Goal: Task Accomplishment & Management: Complete application form

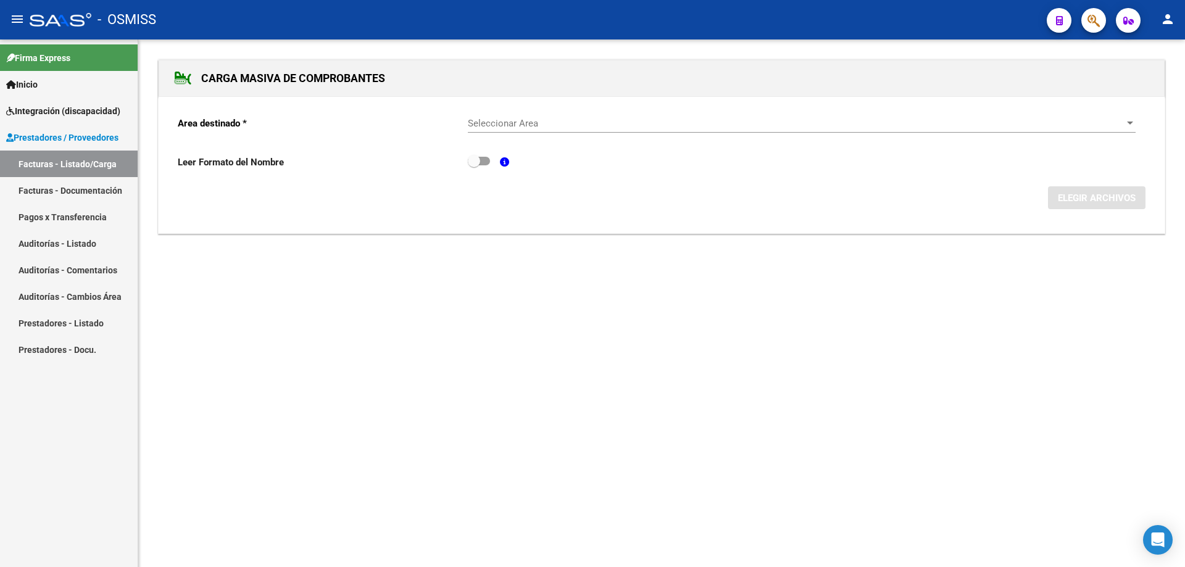
click at [509, 122] on span "Seleccionar Area" at bounding box center [796, 123] width 656 height 11
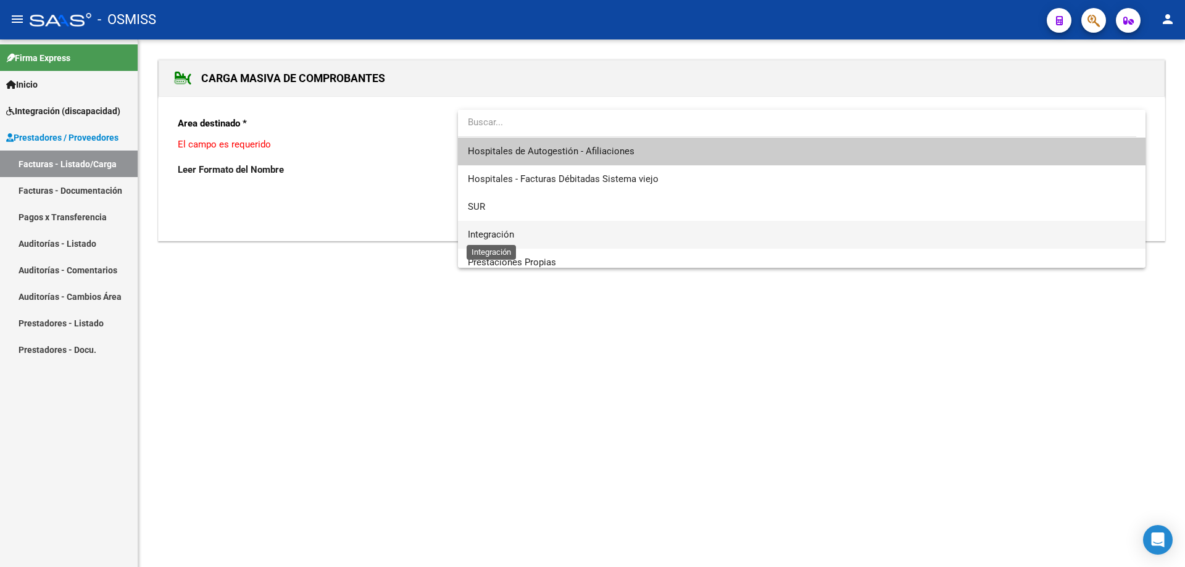
click at [499, 232] on span "Integración" at bounding box center [491, 234] width 46 height 11
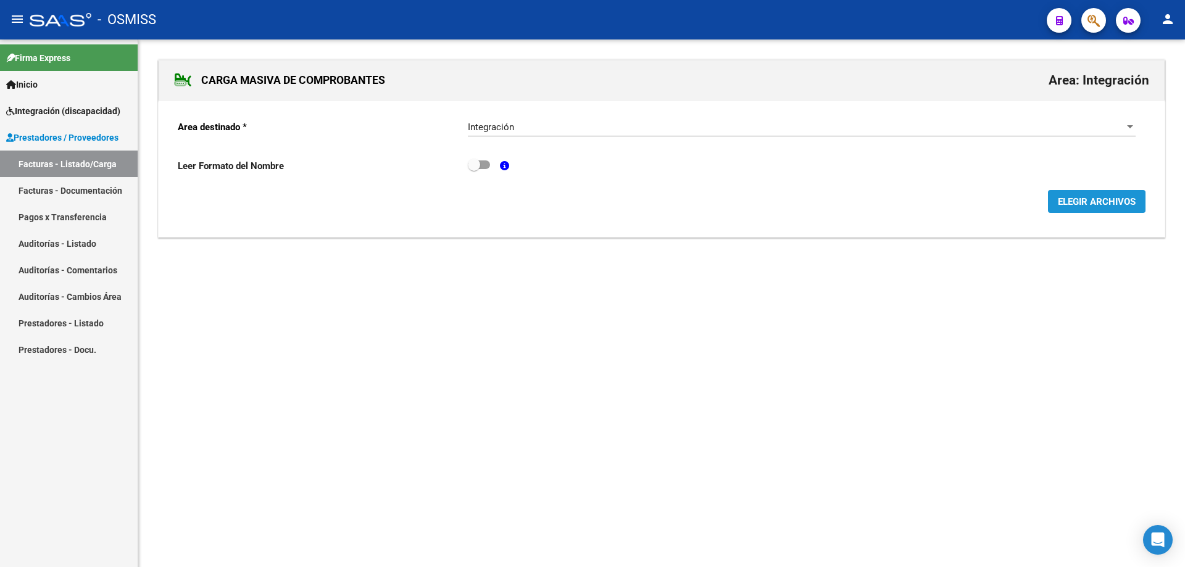
click at [1078, 202] on span "ELEGIR ARCHIVOS" at bounding box center [1096, 201] width 78 height 11
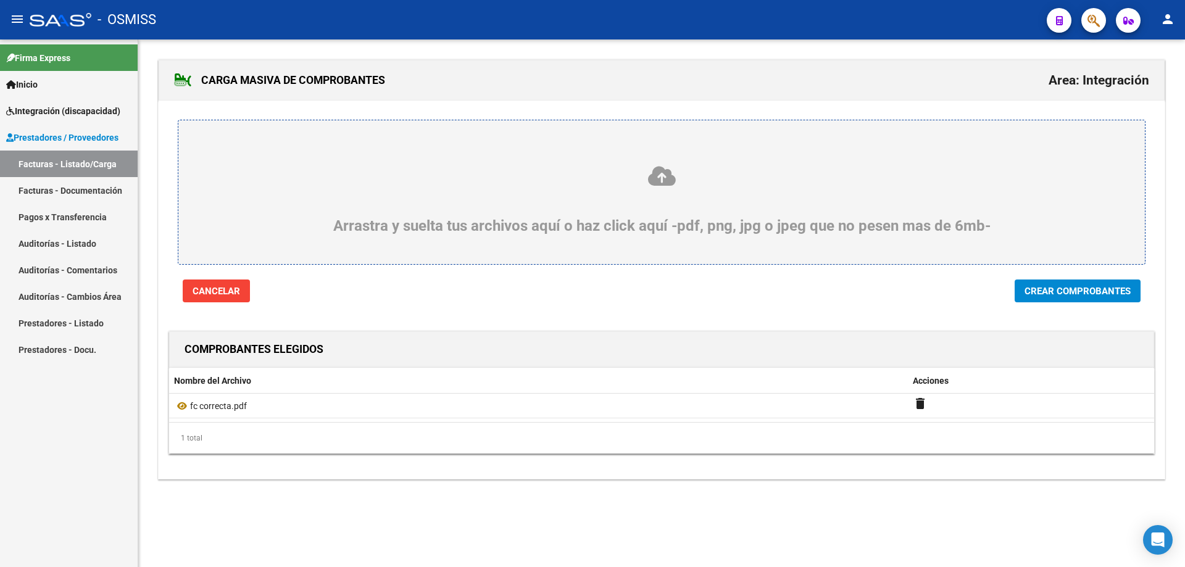
click at [1054, 291] on span "Crear Comprobantes" at bounding box center [1077, 291] width 106 height 11
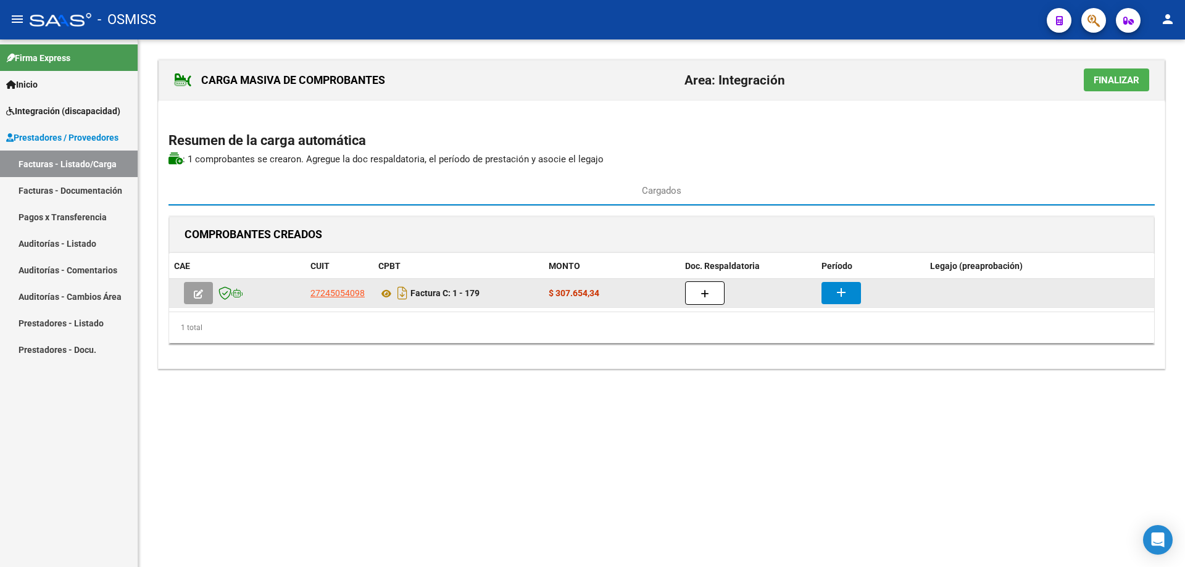
click at [725, 288] on div at bounding box center [748, 292] width 126 height 23
click at [713, 296] on button "button" at bounding box center [704, 292] width 39 height 23
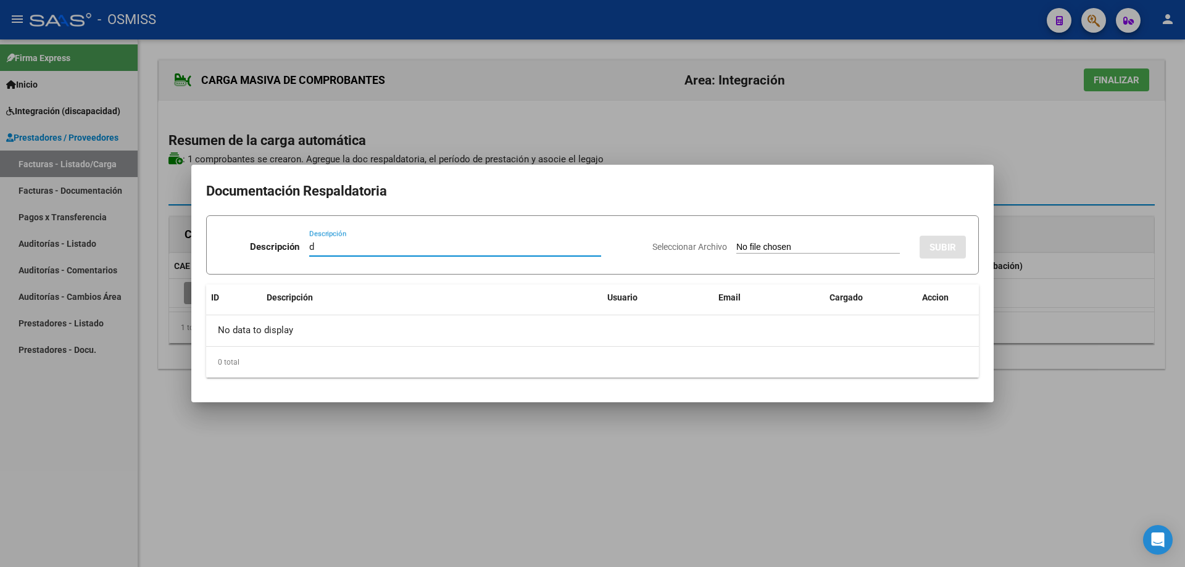
type input "d"
click at [763, 247] on input "Seleccionar Archivo" at bounding box center [817, 248] width 163 height 12
type input "C:\fakepath\Planilla de asistencia Agosto- [PERSON_NAME].pdf"
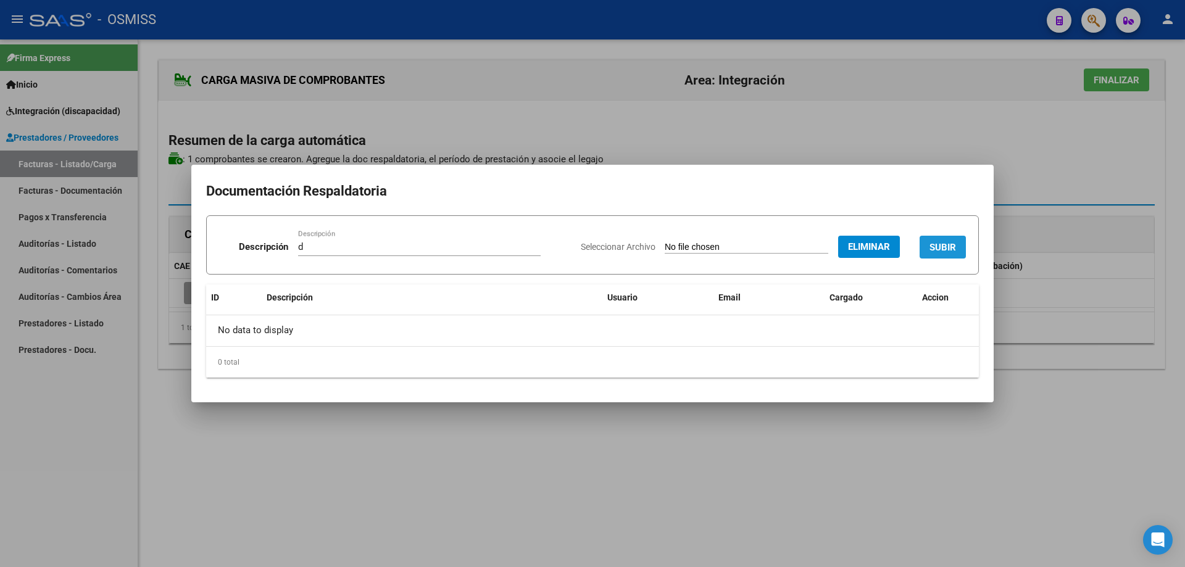
click at [940, 241] on button "SUBIR" at bounding box center [942, 247] width 46 height 23
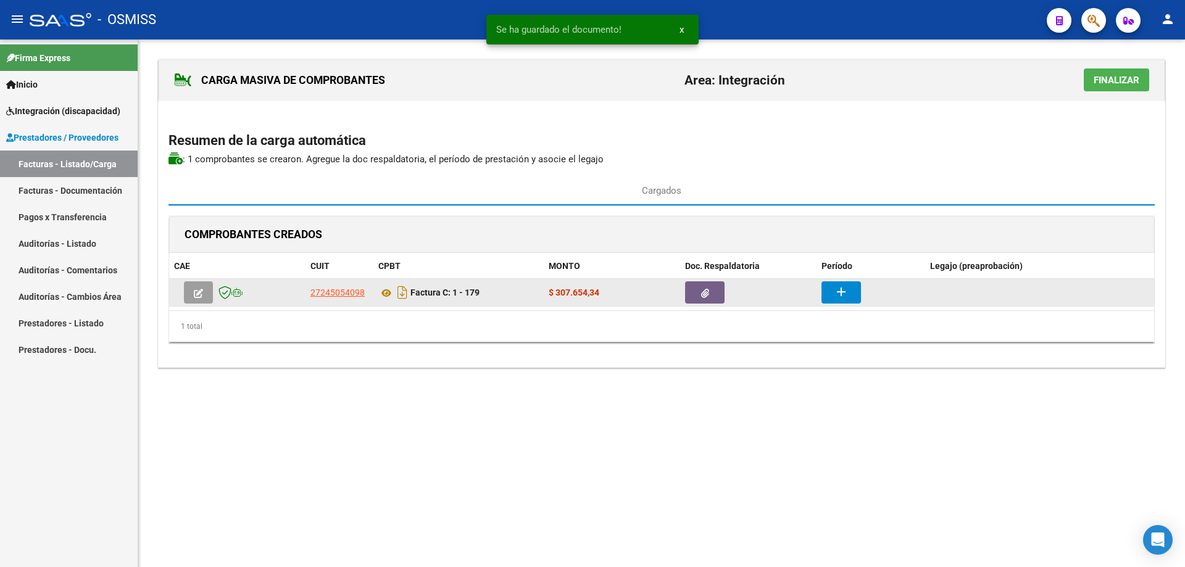
click at [838, 291] on mat-icon "add" at bounding box center [840, 291] width 15 height 15
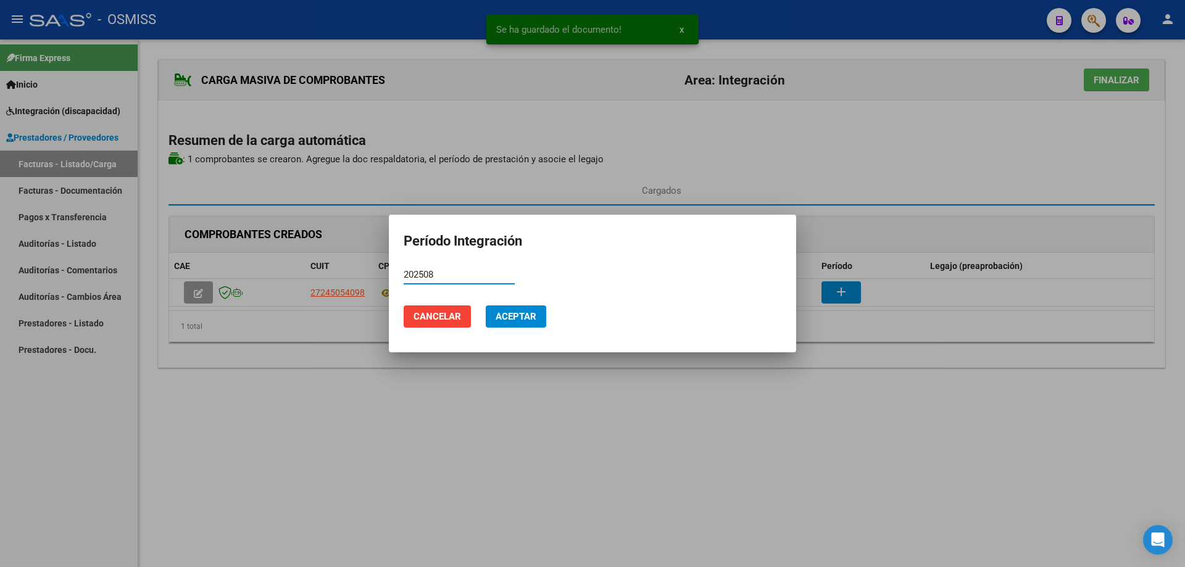
drag, startPoint x: 460, startPoint y: 275, endPoint x: 393, endPoint y: 275, distance: 66.6
click at [393, 275] on mat-dialog-content "202508 Período (AAAAMM)" at bounding box center [592, 280] width 407 height 30
type input "202508"
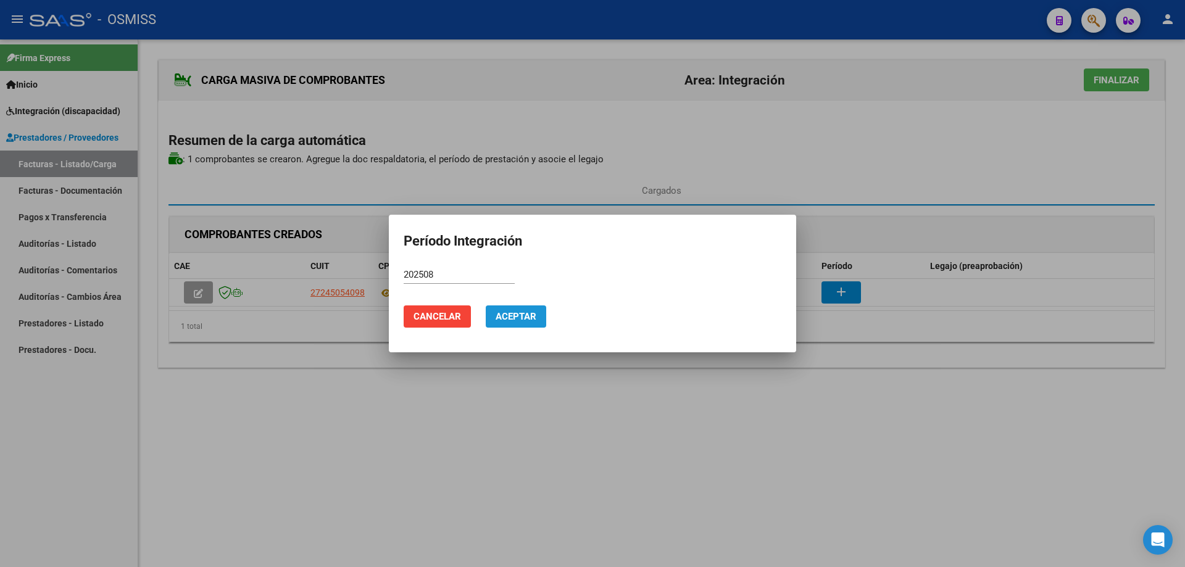
click at [515, 315] on span "Aceptar" at bounding box center [515, 316] width 41 height 11
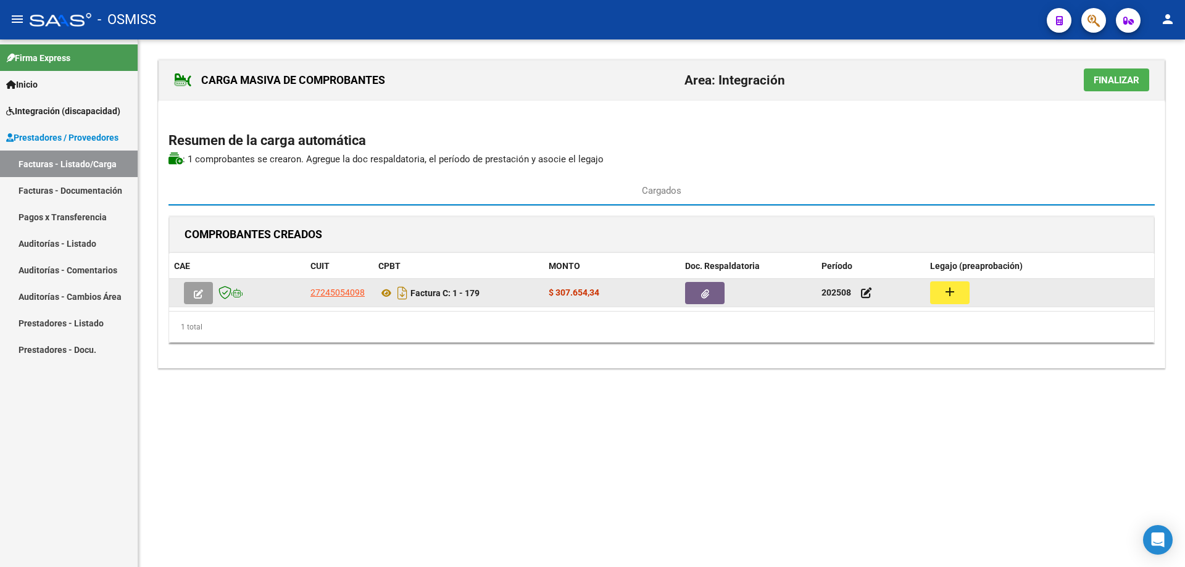
click at [960, 296] on button "add" at bounding box center [949, 292] width 39 height 23
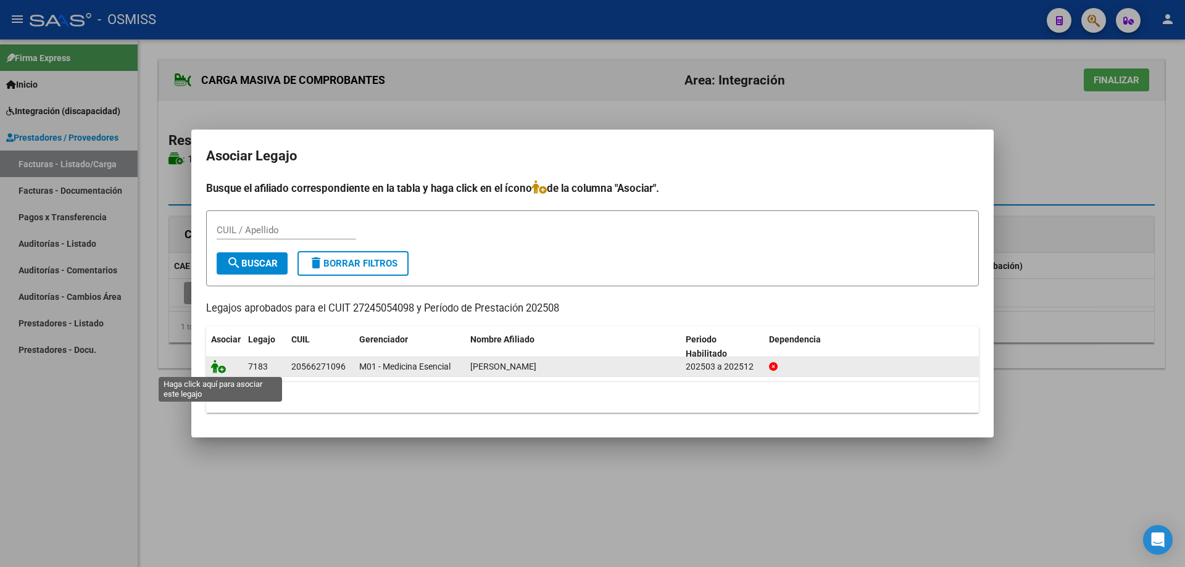
click at [225, 369] on icon at bounding box center [218, 367] width 15 height 14
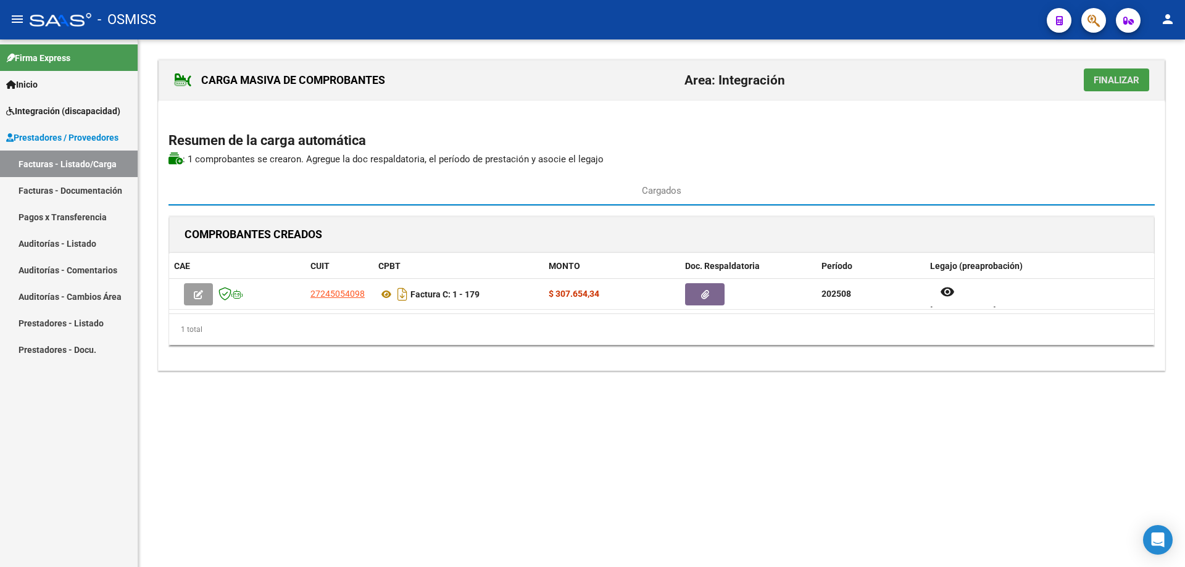
click at [1109, 76] on span "Finalizar" at bounding box center [1116, 80] width 46 height 11
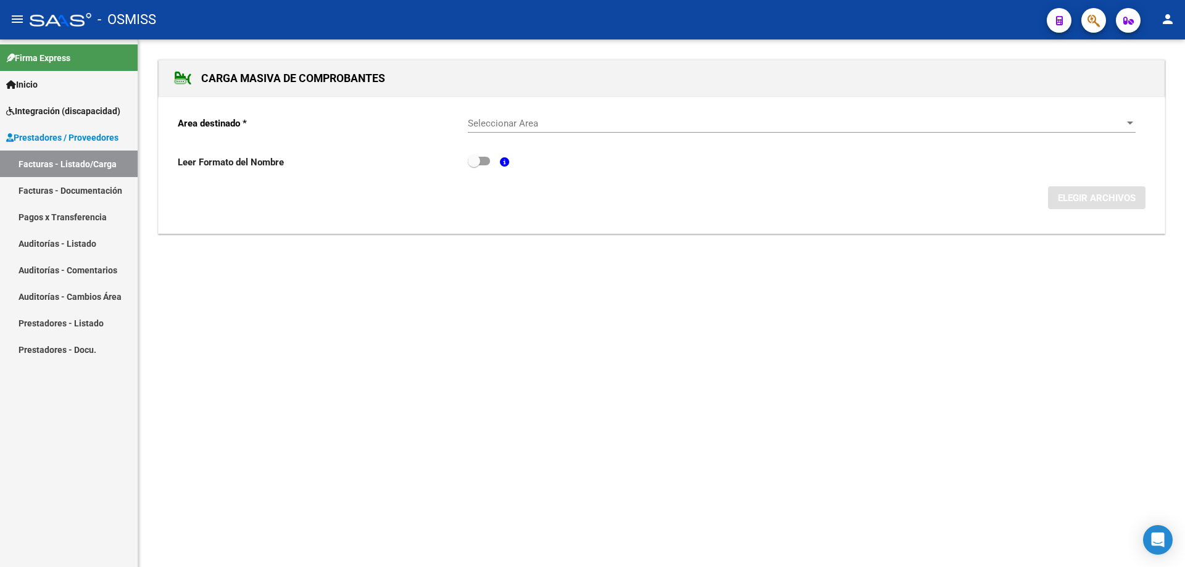
click at [518, 122] on span "Seleccionar Area" at bounding box center [796, 123] width 656 height 11
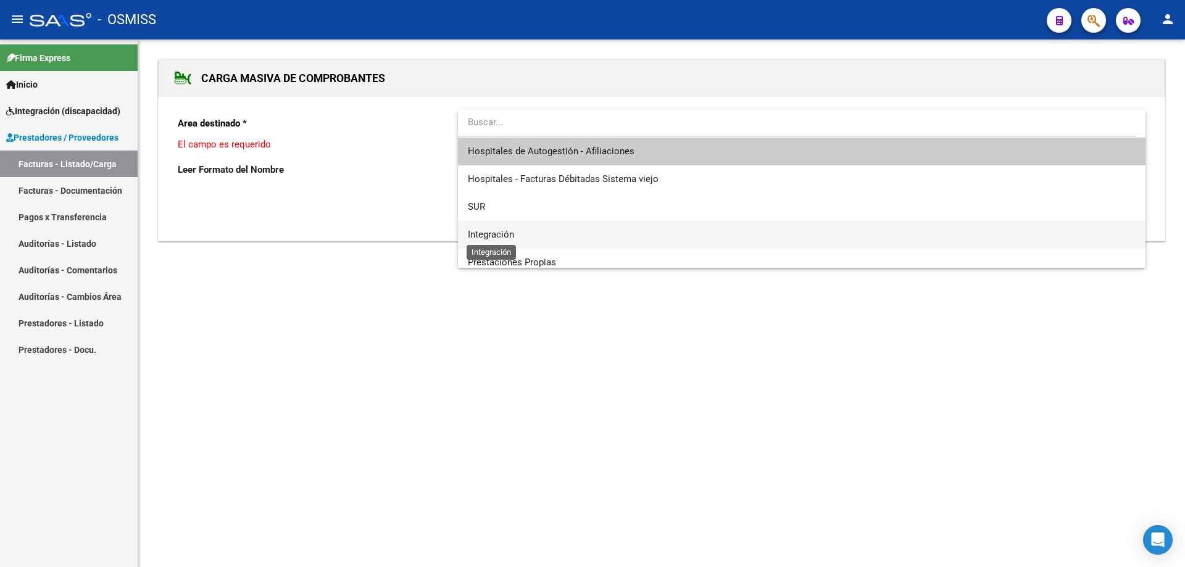
click at [512, 233] on span "Integración" at bounding box center [491, 234] width 46 height 11
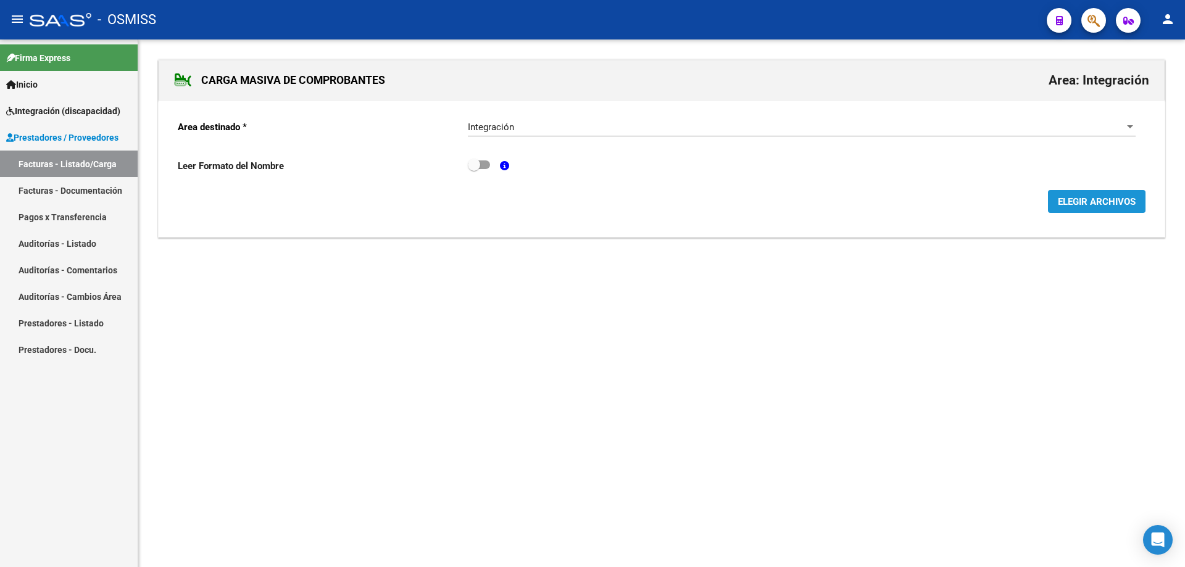
click at [1064, 201] on span "ELEGIR ARCHIVOS" at bounding box center [1096, 201] width 78 height 11
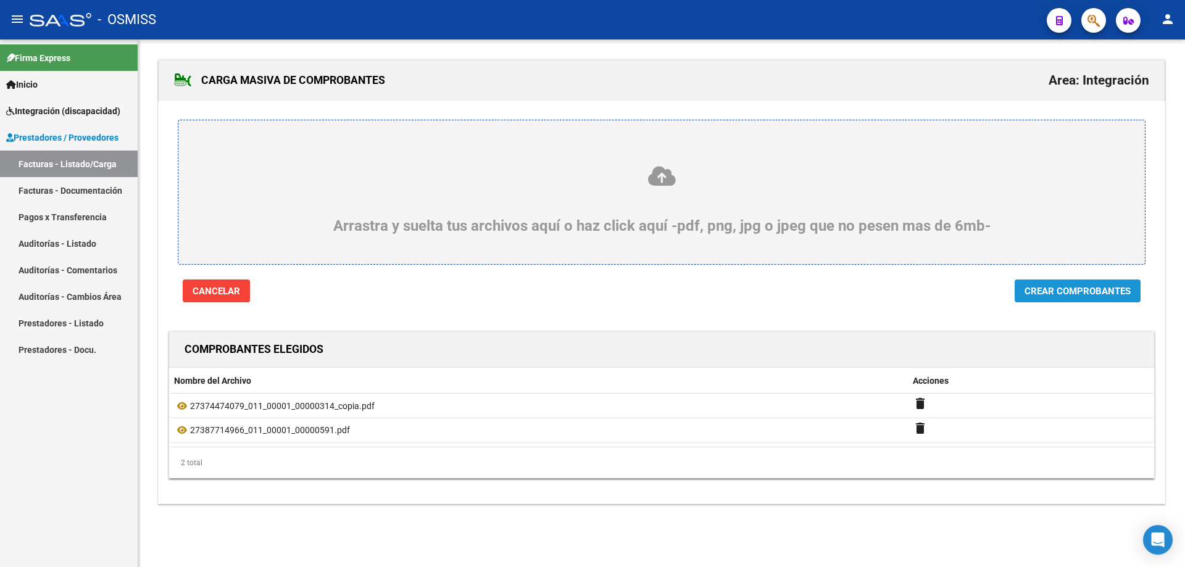
click at [1065, 289] on span "Crear Comprobantes" at bounding box center [1077, 291] width 106 height 11
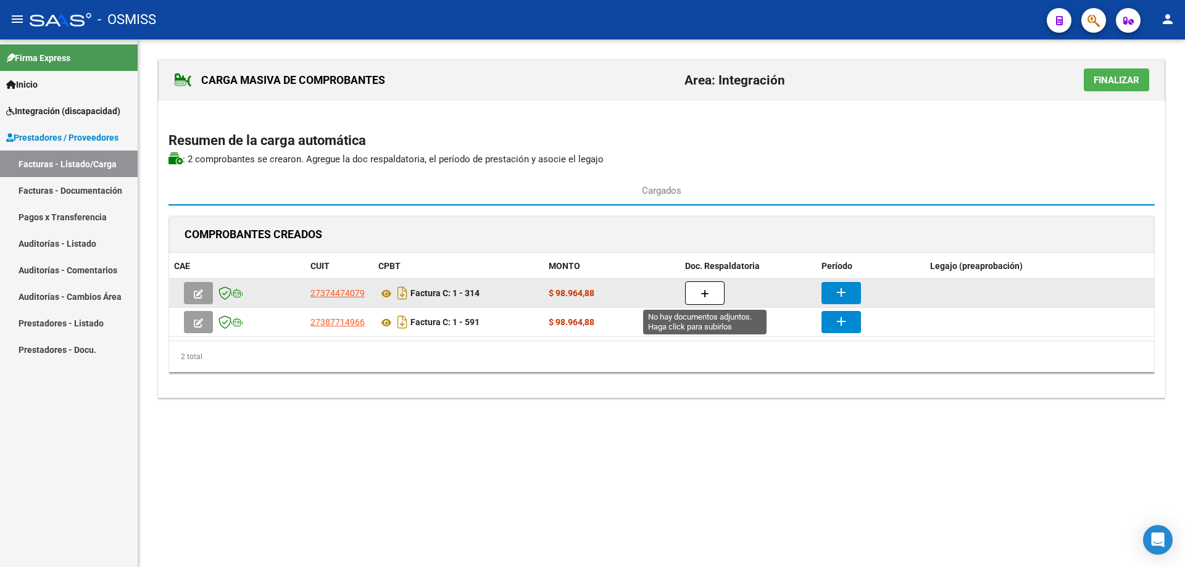
click at [706, 291] on icon "button" at bounding box center [704, 293] width 9 height 9
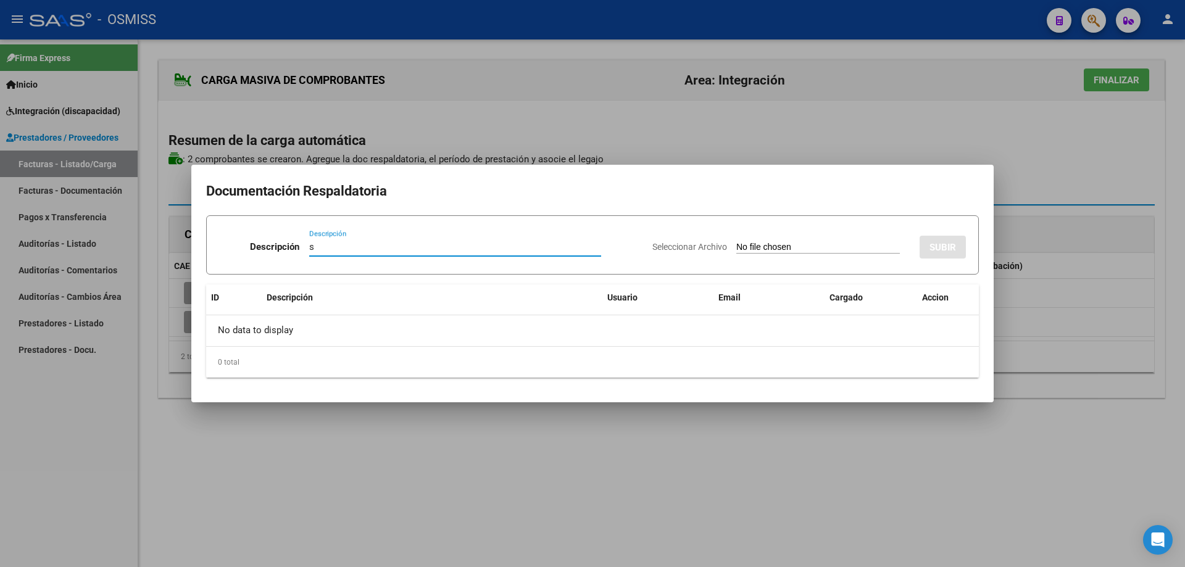
type input "s"
click at [736, 247] on input "Seleccionar Archivo" at bounding box center [817, 248] width 163 height 12
type input "C:\fakepath\Comparto 'asistencia [PERSON_NAME]' con usted.pdf"
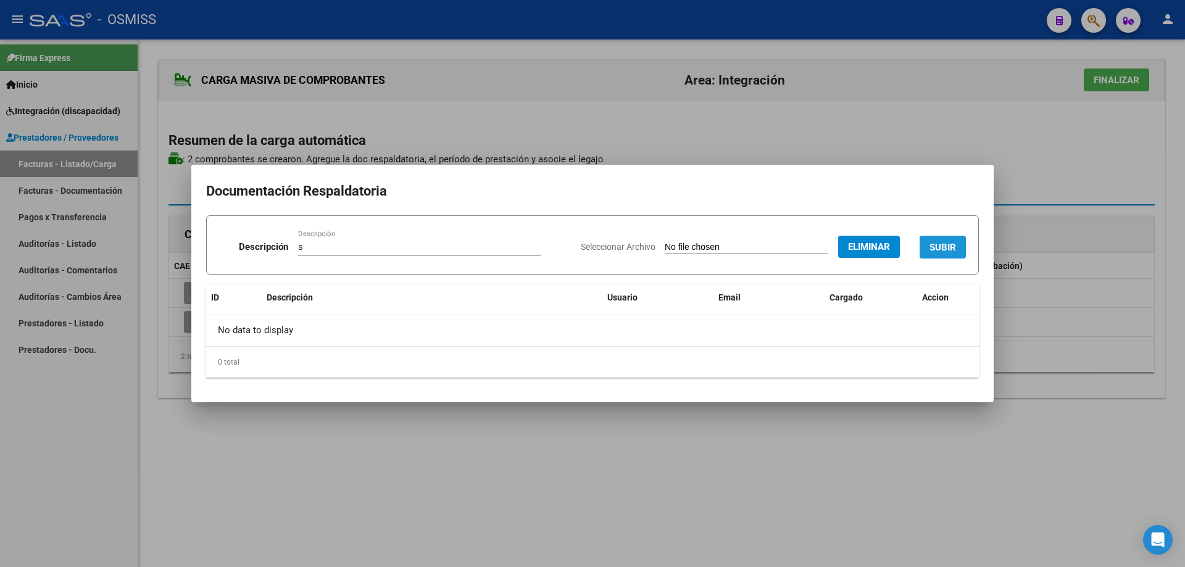
click at [934, 250] on span "SUBIR" at bounding box center [942, 247] width 27 height 11
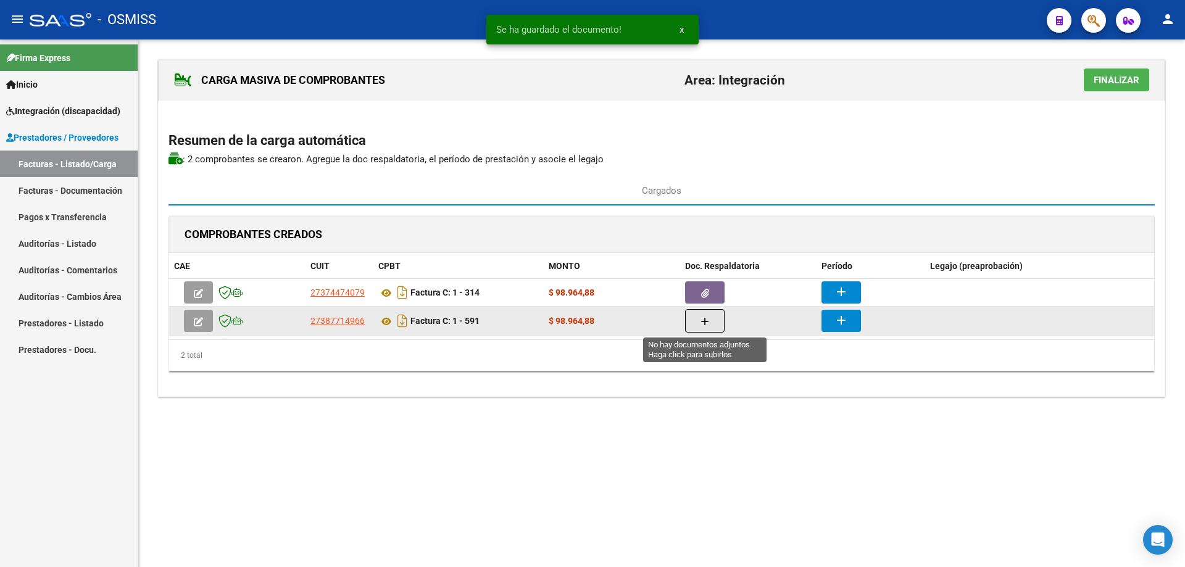
click at [706, 323] on icon "button" at bounding box center [704, 321] width 9 height 9
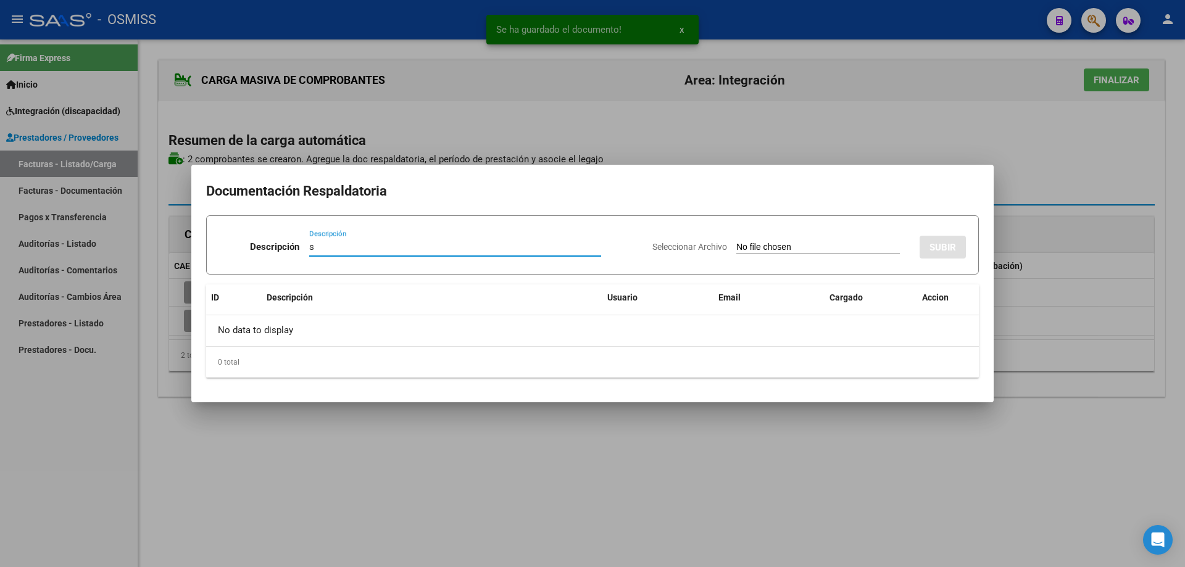
type input "s"
click at [736, 250] on input "Seleccionar Archivo" at bounding box center [817, 248] width 163 height 12
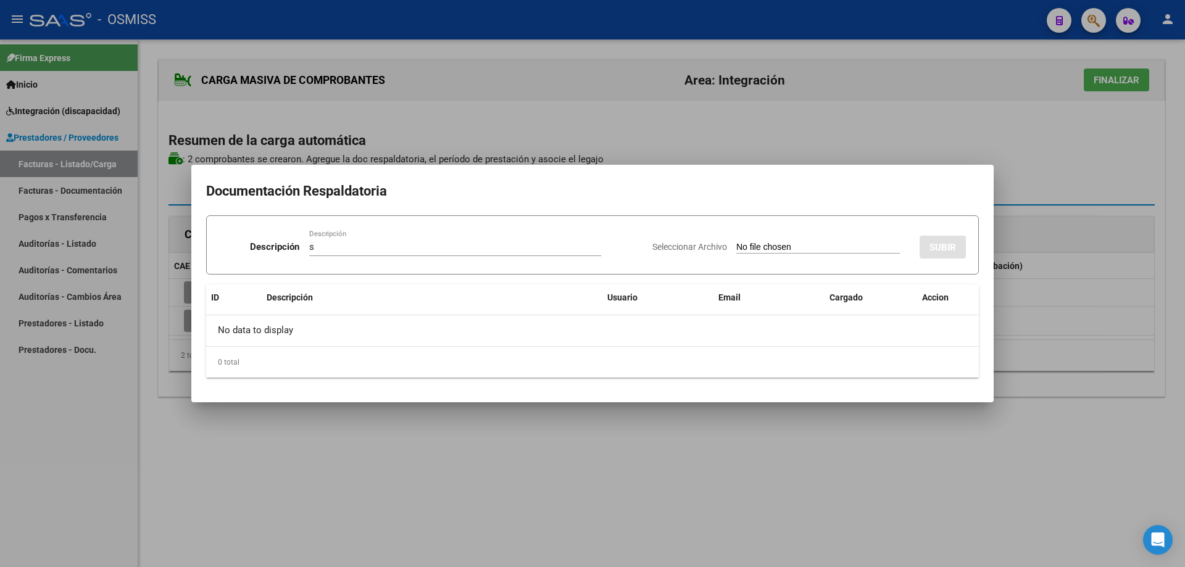
type input "C:\fakepath\Asistencia agosto.pdf"
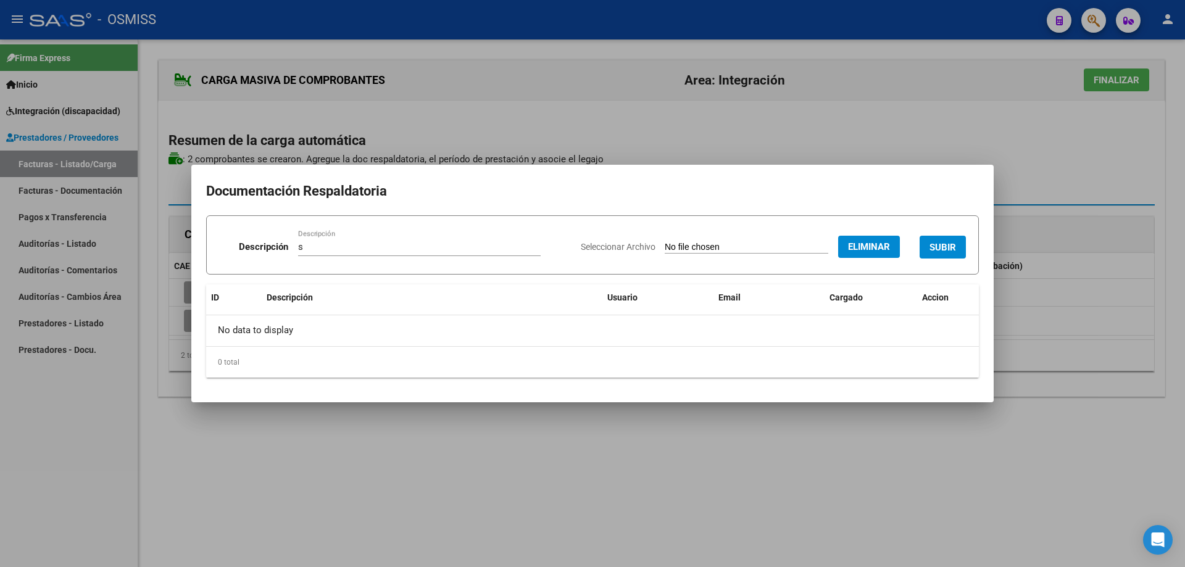
click at [949, 241] on span "SUBIR" at bounding box center [942, 246] width 27 height 11
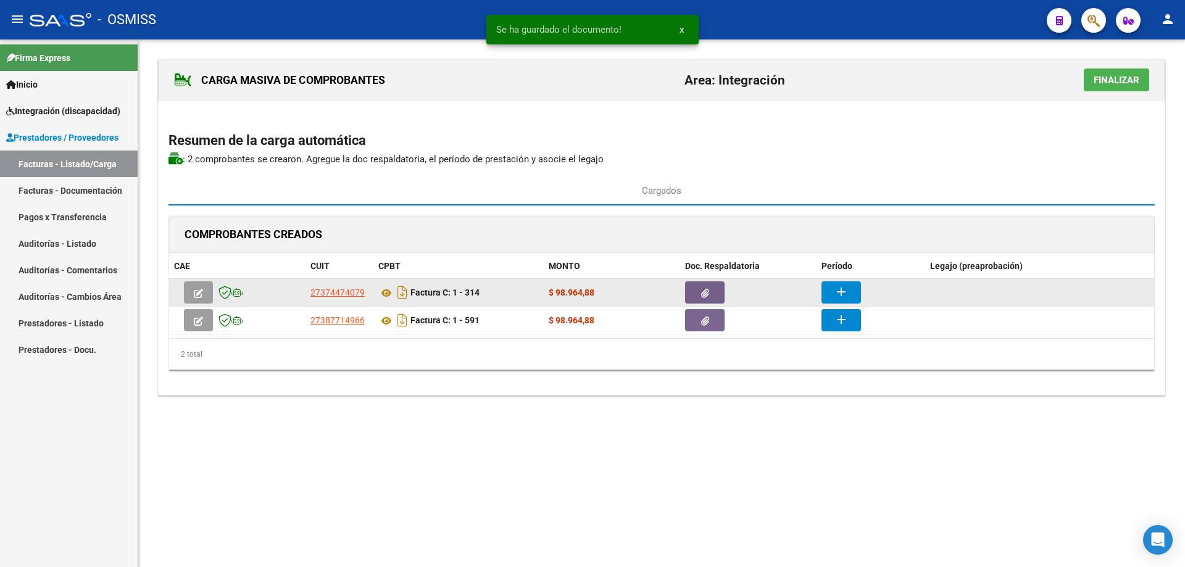
click at [859, 291] on button "add" at bounding box center [840, 292] width 39 height 22
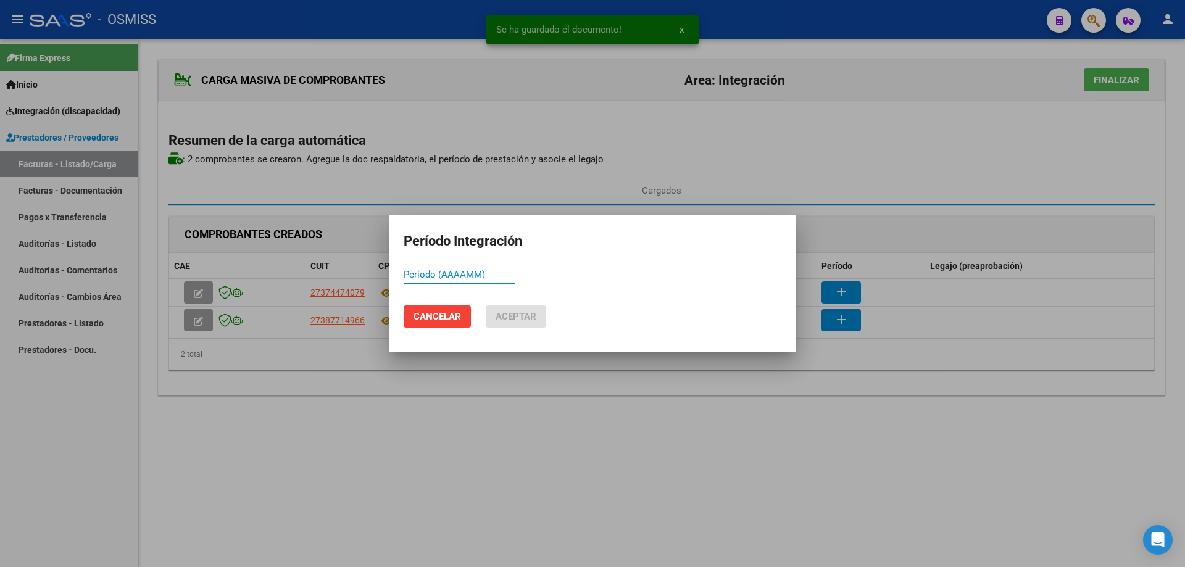
paste input "202508"
type input "202508"
click at [531, 319] on span "Aceptar" at bounding box center [515, 316] width 41 height 11
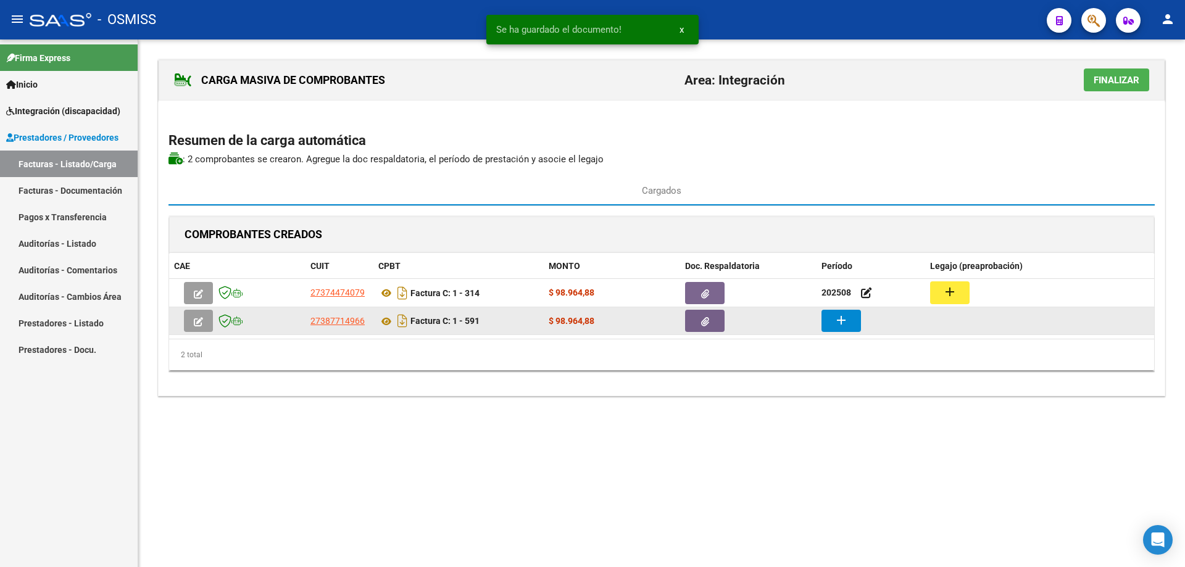
click at [845, 321] on mat-icon "add" at bounding box center [840, 320] width 15 height 15
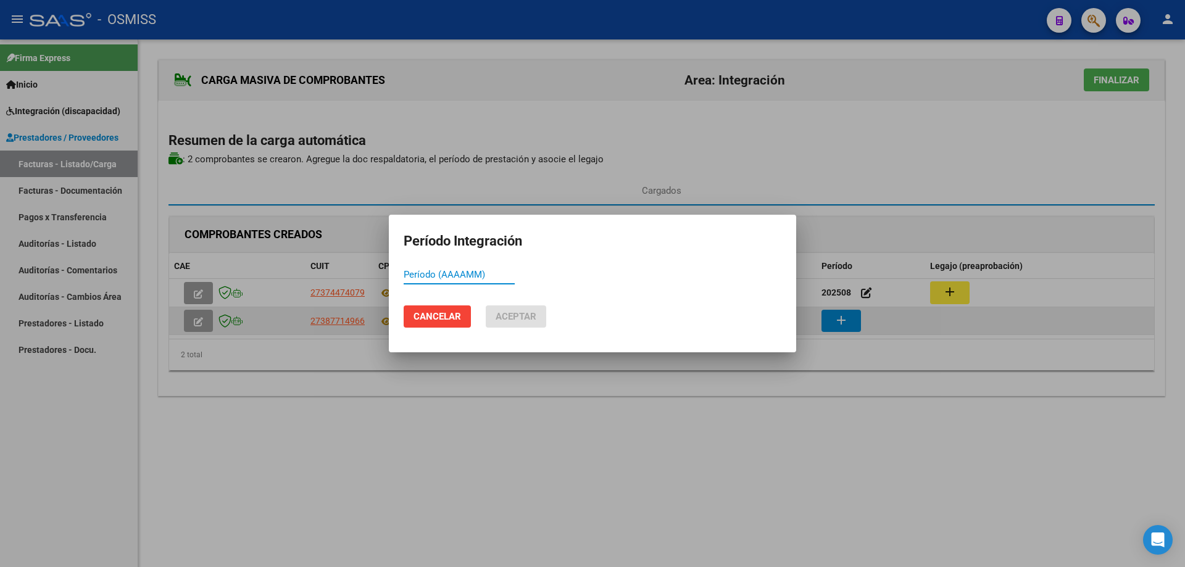
paste input "202508"
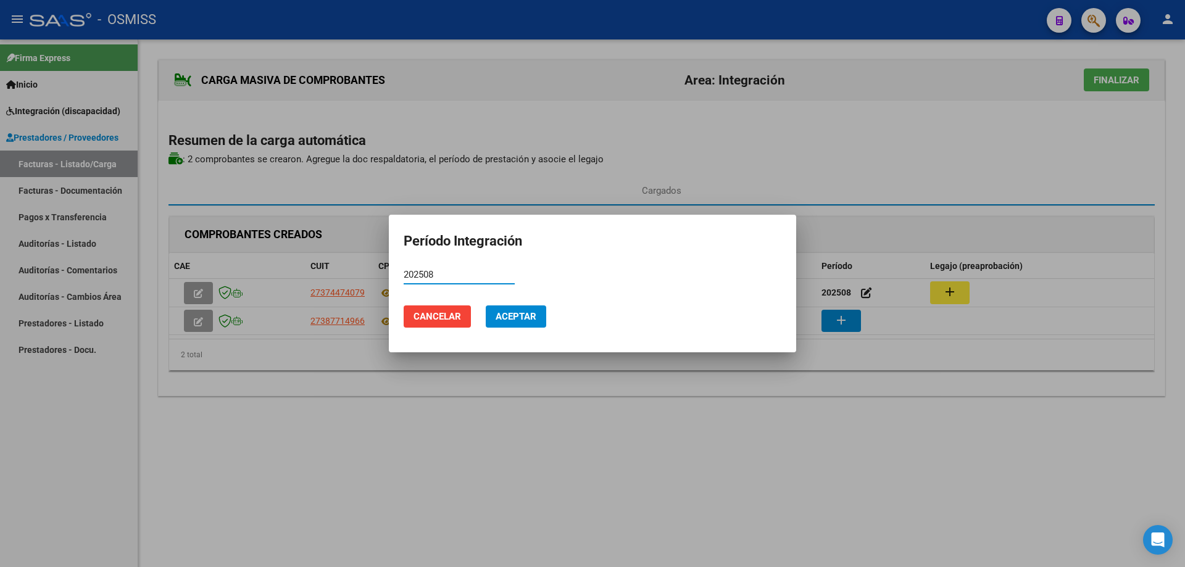
type input "202508"
click at [513, 326] on button "Aceptar" at bounding box center [516, 316] width 60 height 22
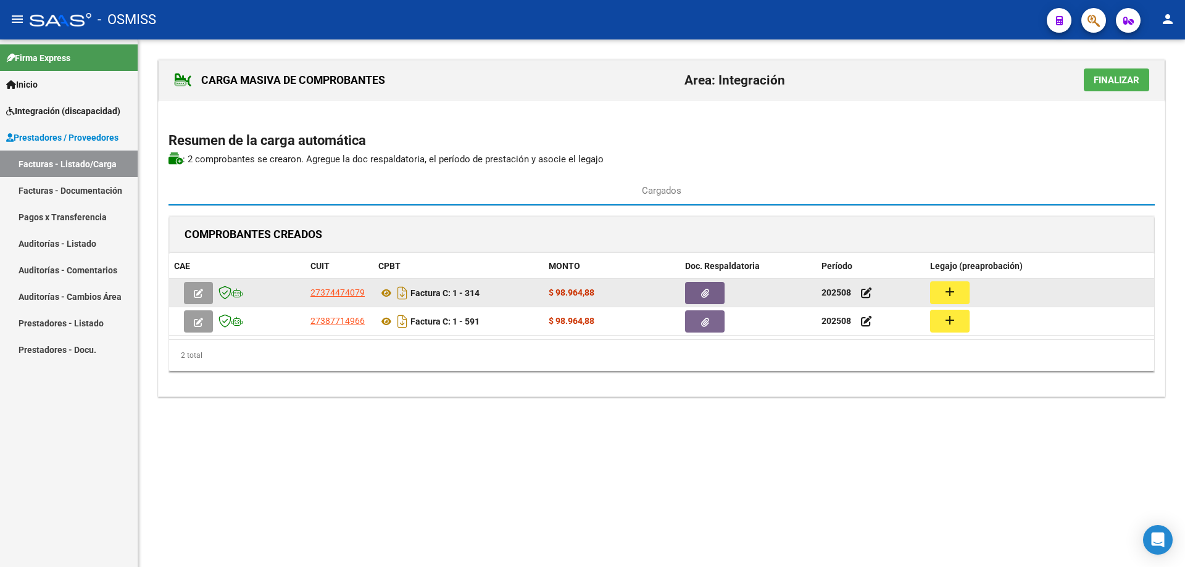
click at [953, 284] on mat-icon "add" at bounding box center [949, 291] width 15 height 15
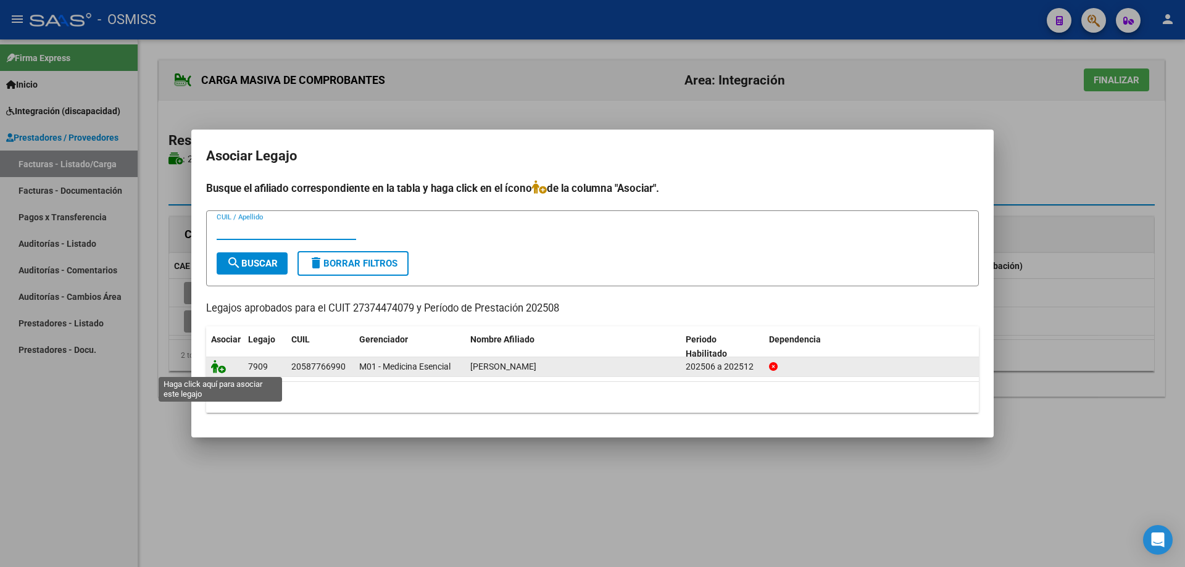
click at [218, 368] on icon at bounding box center [218, 367] width 15 height 14
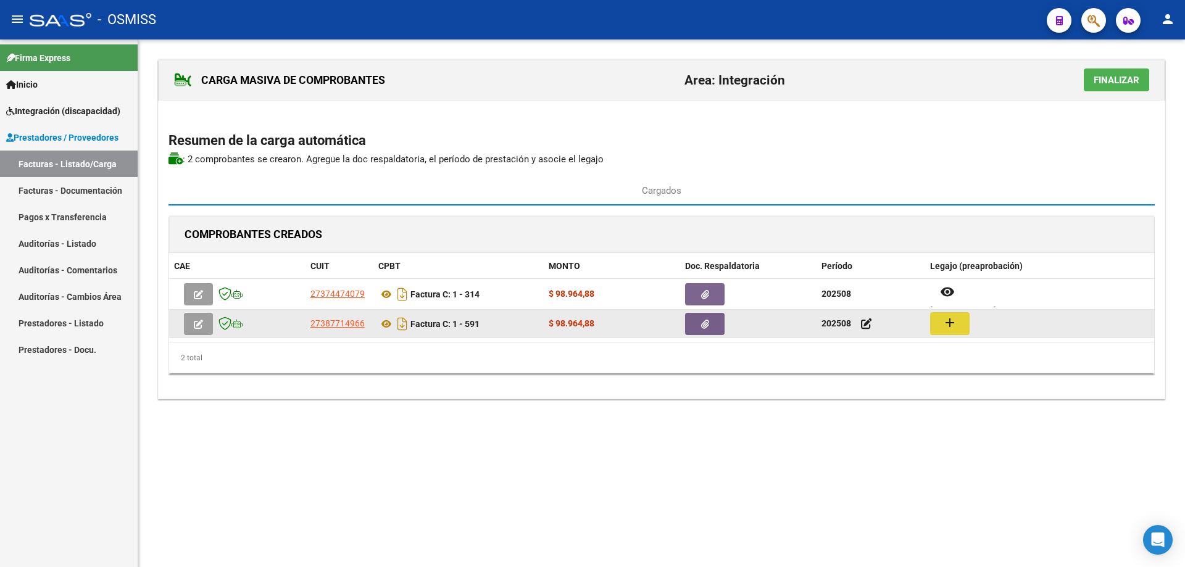
click at [949, 326] on mat-icon "add" at bounding box center [949, 322] width 15 height 15
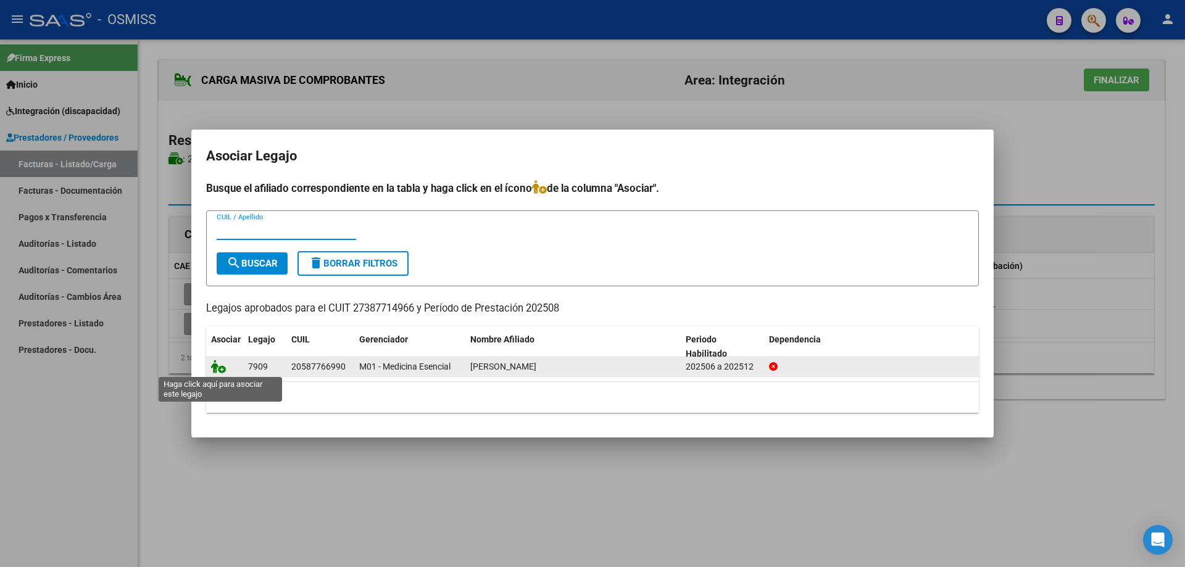
click at [218, 366] on icon at bounding box center [218, 367] width 15 height 14
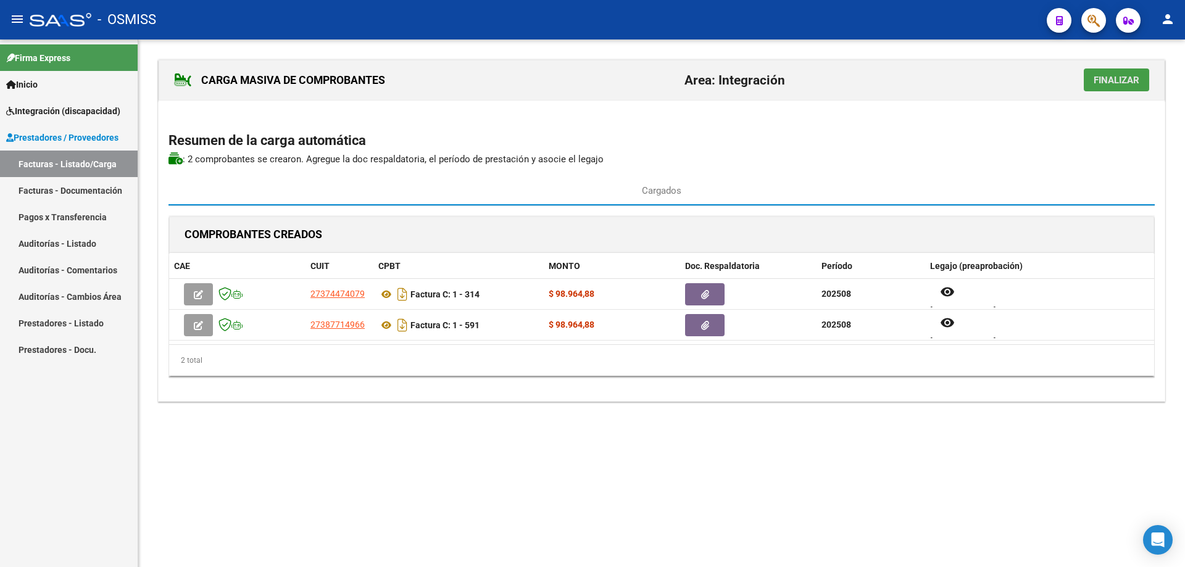
click at [1109, 76] on span "Finalizar" at bounding box center [1116, 80] width 46 height 11
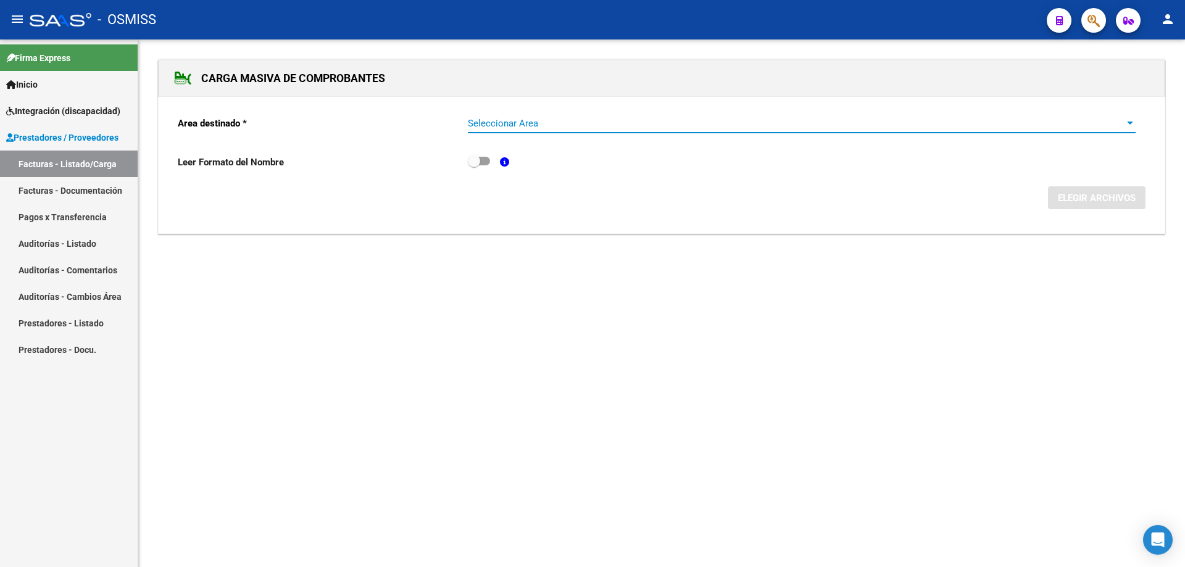
click at [549, 127] on span "Seleccionar Area" at bounding box center [796, 123] width 656 height 11
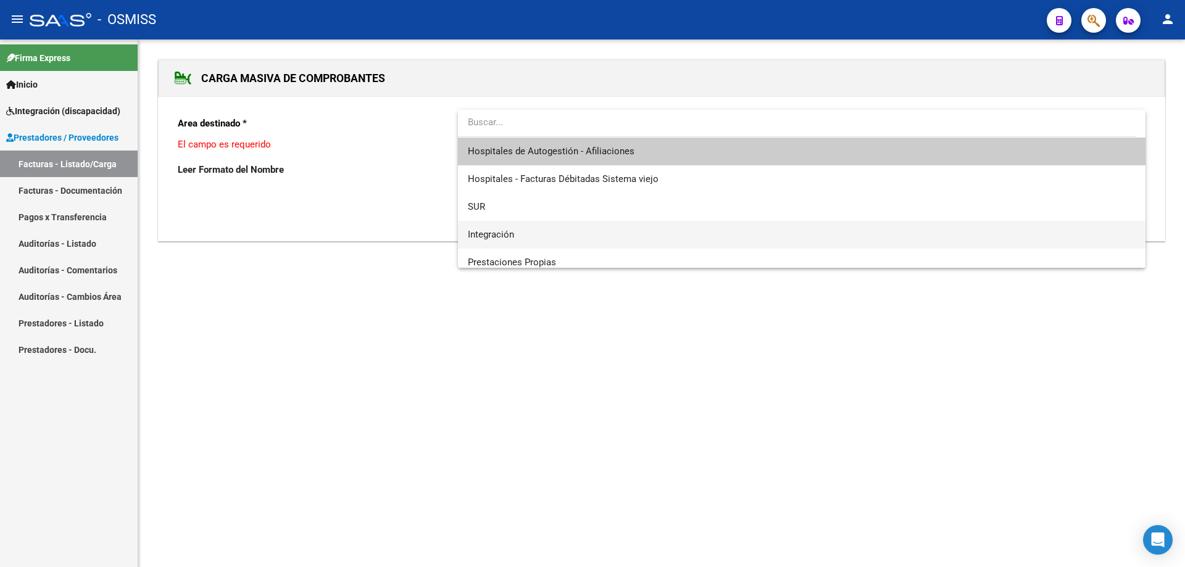
drag, startPoint x: 535, startPoint y: 231, endPoint x: 566, endPoint y: 233, distance: 30.9
click at [535, 231] on span "Integración" at bounding box center [802, 235] width 668 height 28
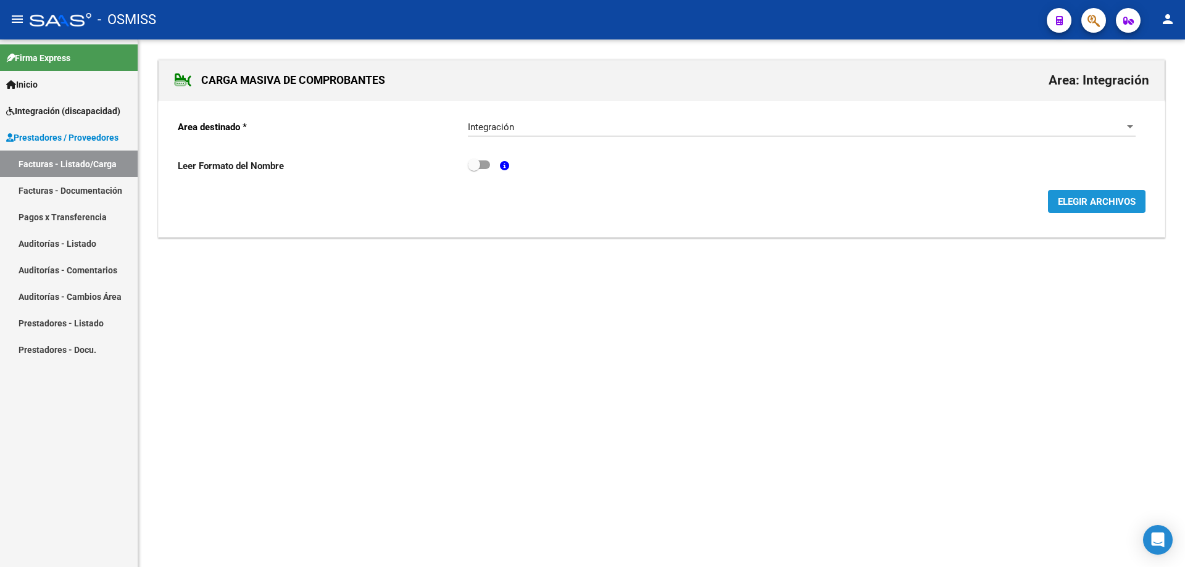
click at [1074, 201] on span "ELEGIR ARCHIVOS" at bounding box center [1096, 201] width 78 height 11
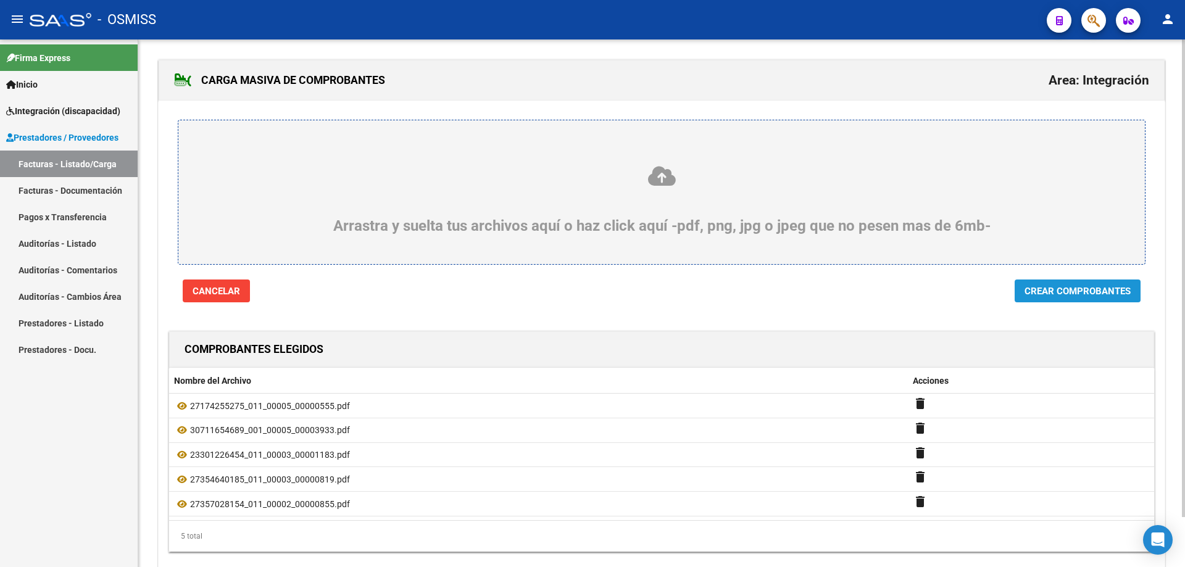
click at [1079, 293] on span "Crear Comprobantes" at bounding box center [1077, 291] width 106 height 11
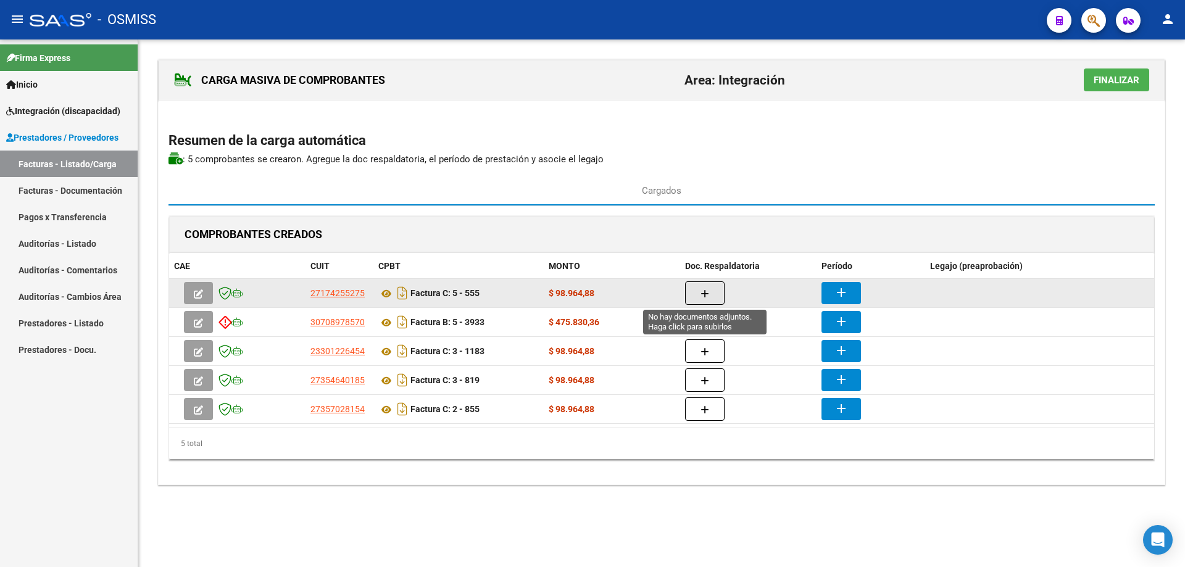
click at [709, 288] on button "button" at bounding box center [704, 292] width 39 height 23
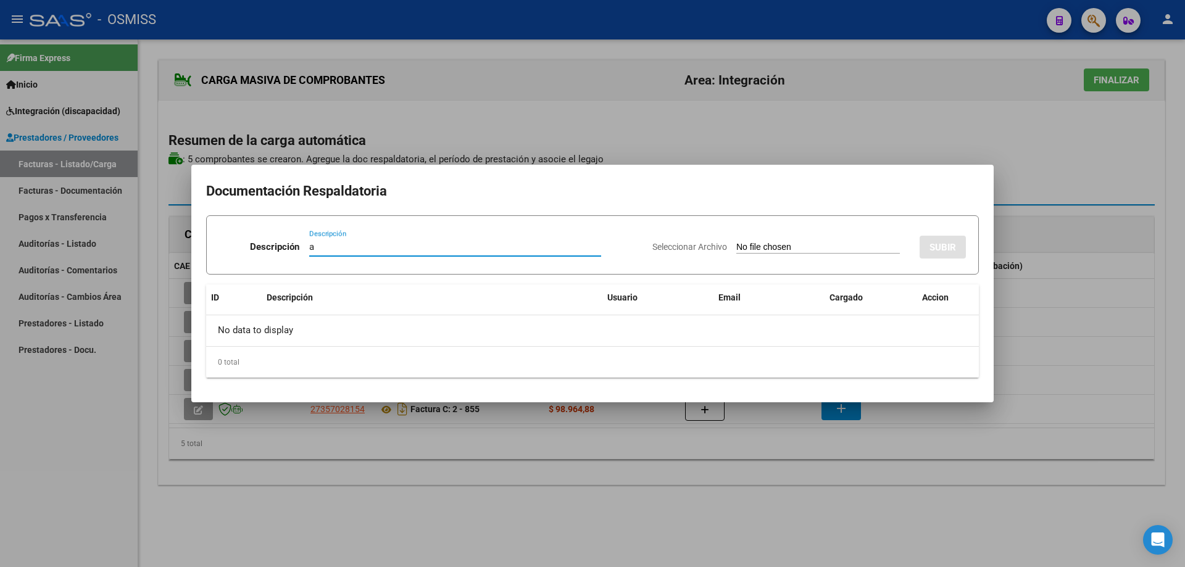
type input "a"
drag, startPoint x: 745, startPoint y: 235, endPoint x: 744, endPoint y: 244, distance: 8.7
click at [745, 236] on div "Seleccionar Archivo SUBIR" at bounding box center [808, 245] width 313 height 38
click at [744, 246] on input "Seleccionar Archivo" at bounding box center [817, 248] width 163 height 12
type input "C:\fakepath\[PERSON_NAME] ASISTENCIA AGOSTO.pdf"
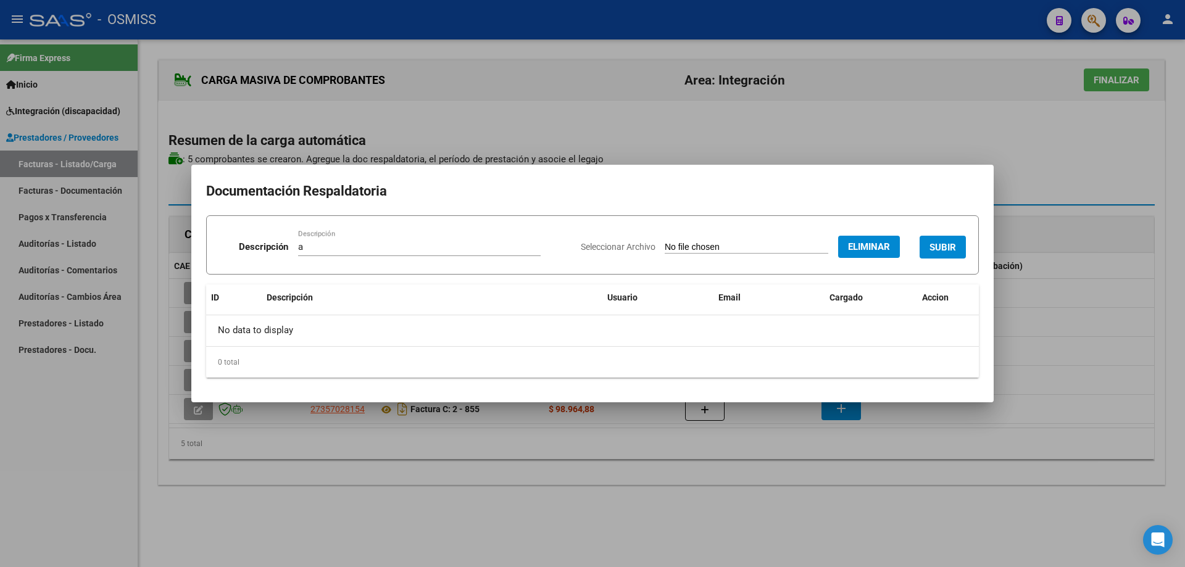
click at [939, 242] on span "SUBIR" at bounding box center [942, 247] width 27 height 11
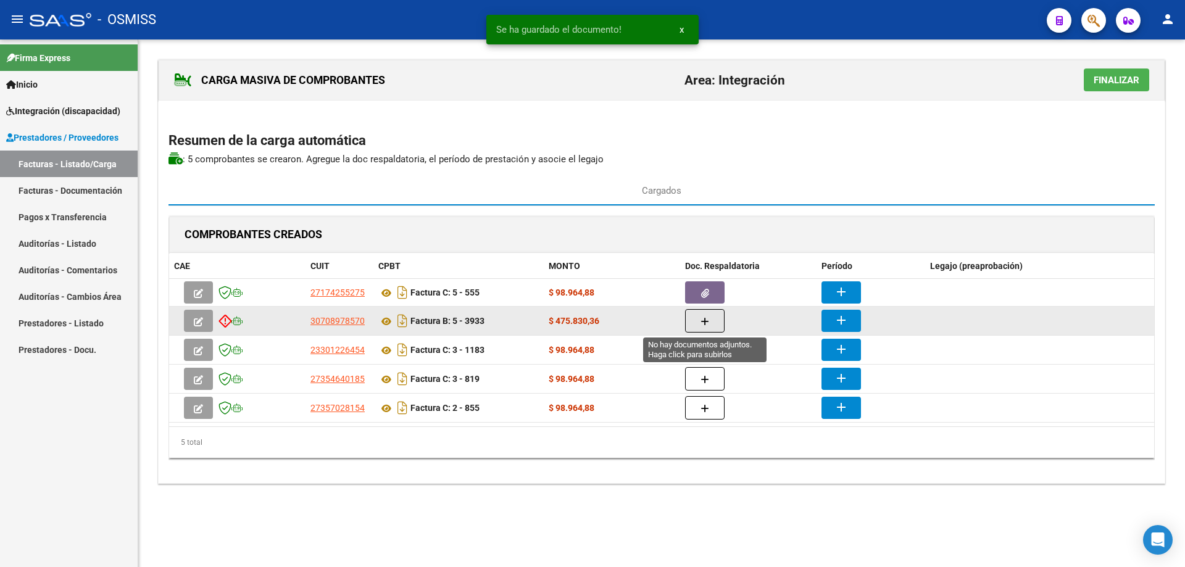
click at [713, 319] on button "button" at bounding box center [704, 320] width 39 height 23
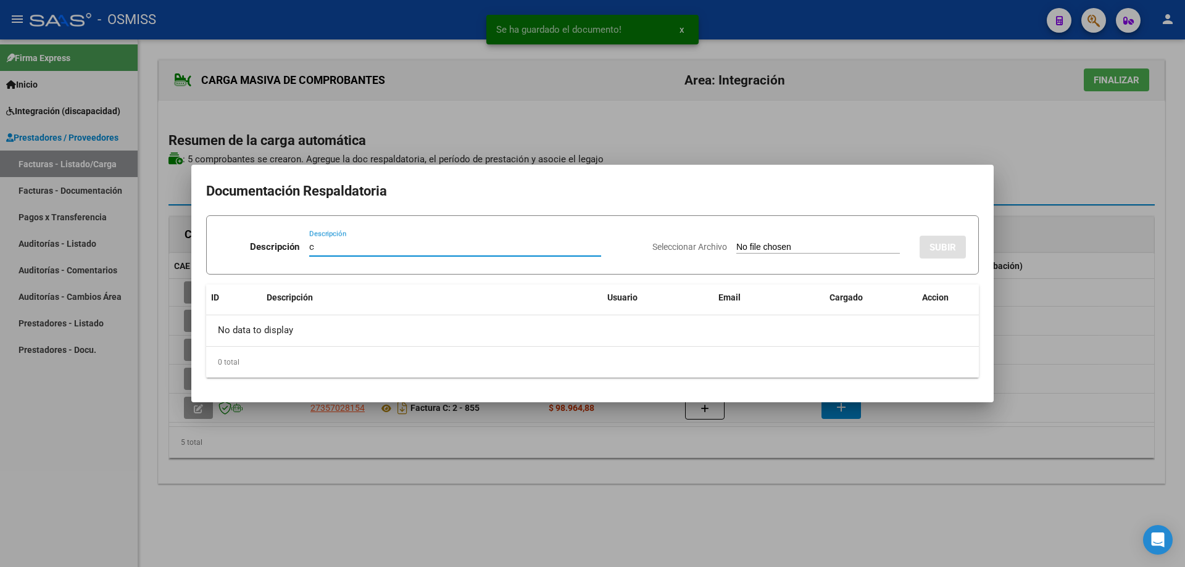
type input "c"
click at [736, 248] on input "Seleccionar Archivo" at bounding box center [817, 248] width 163 height 12
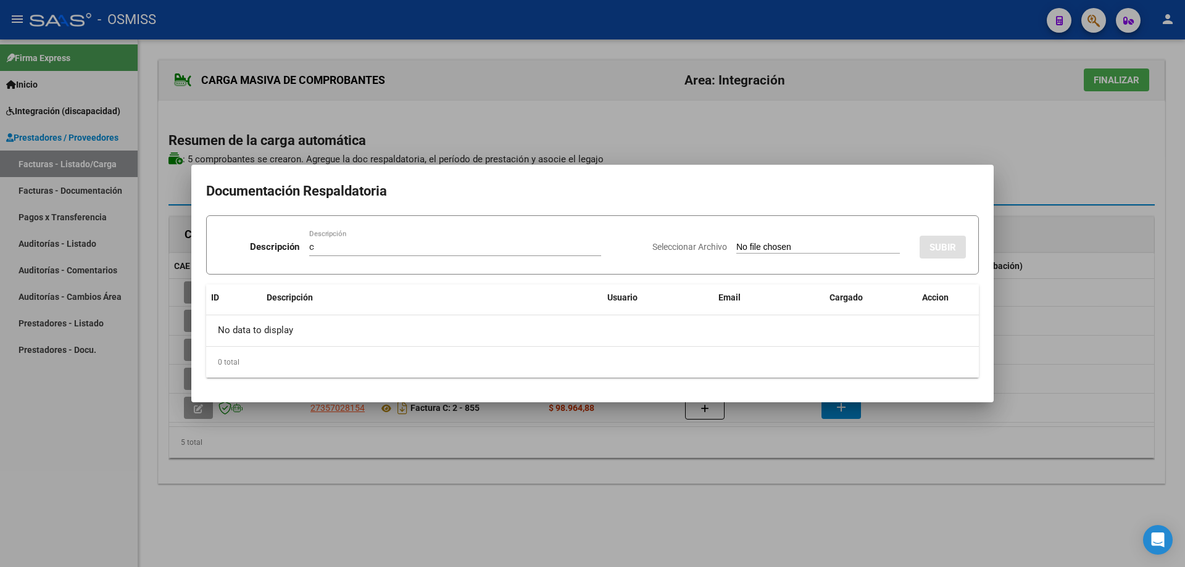
type input "C:\fakepath\SAIE ASISTENCIA.pdf"
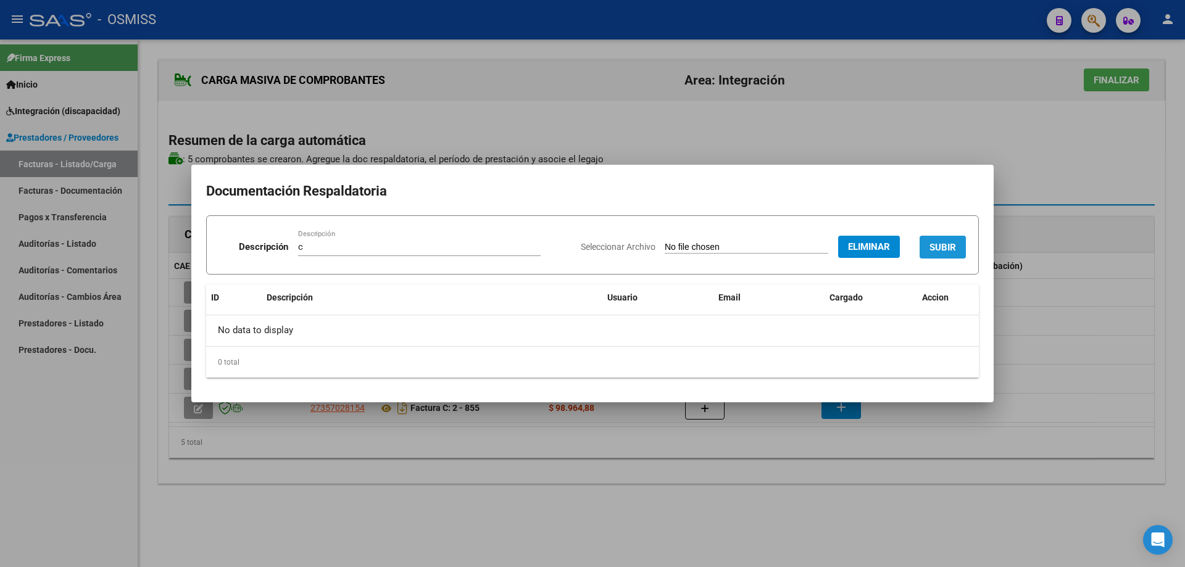
click at [950, 239] on button "SUBIR" at bounding box center [942, 247] width 46 height 23
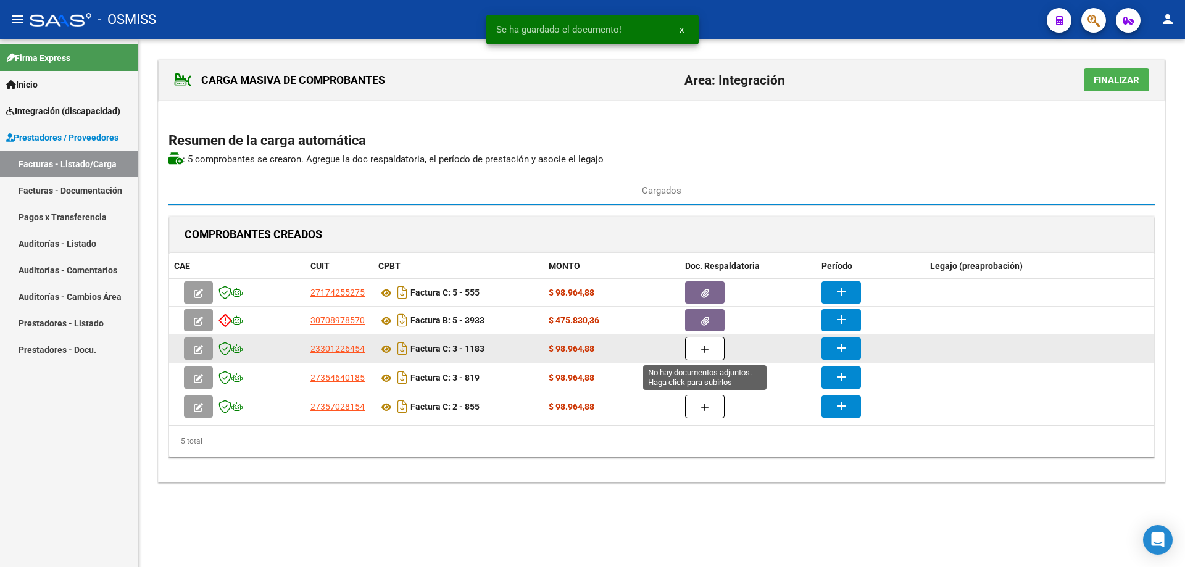
click at [687, 355] on button "button" at bounding box center [704, 348] width 39 height 23
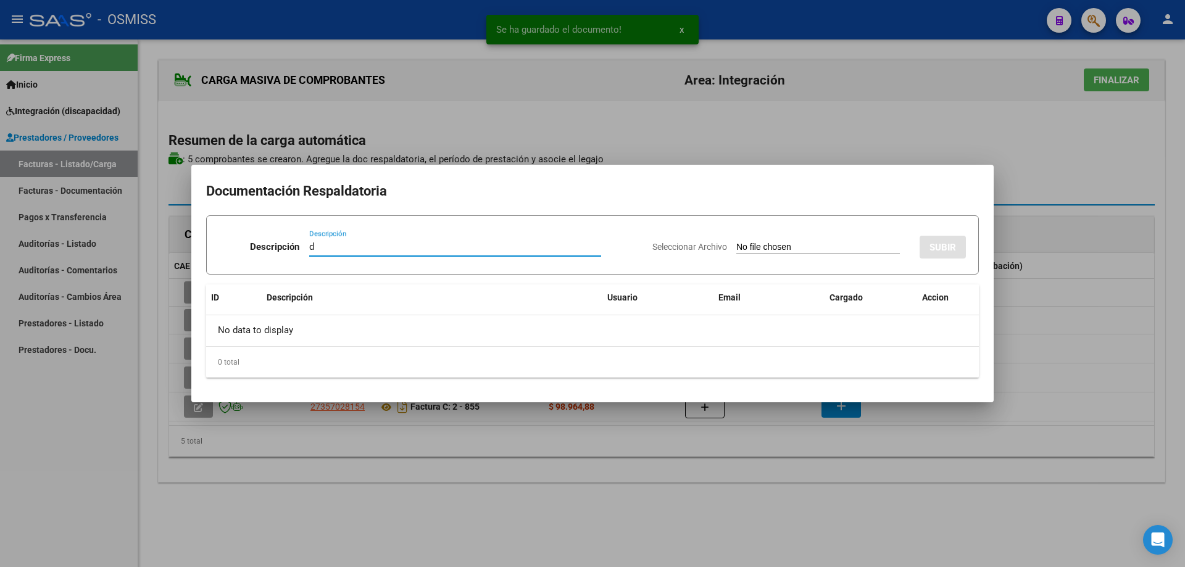
type input "d"
click at [780, 248] on input "Seleccionar Archivo" at bounding box center [817, 248] width 163 height 12
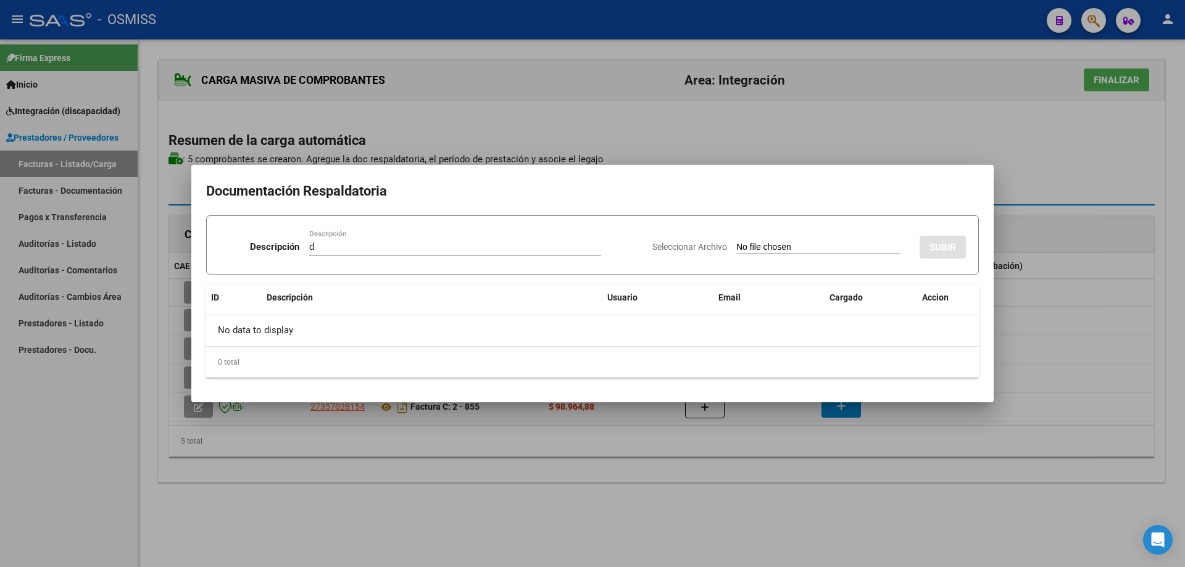
type input "C:\fakepath\[PERSON_NAME] - AGO.pdf"
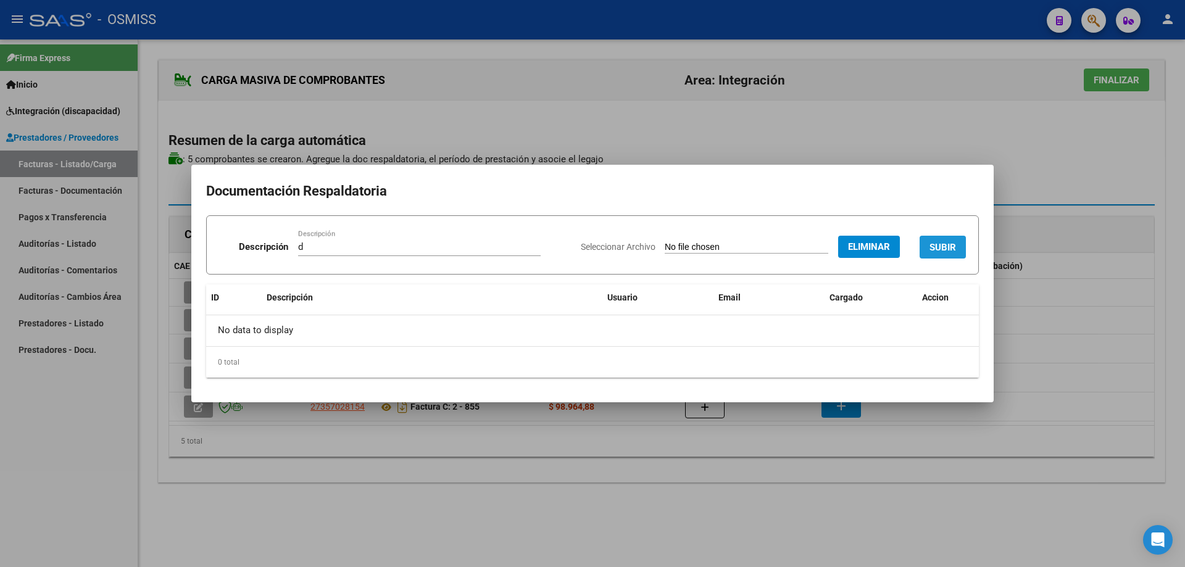
click at [944, 242] on span "SUBIR" at bounding box center [942, 247] width 27 height 11
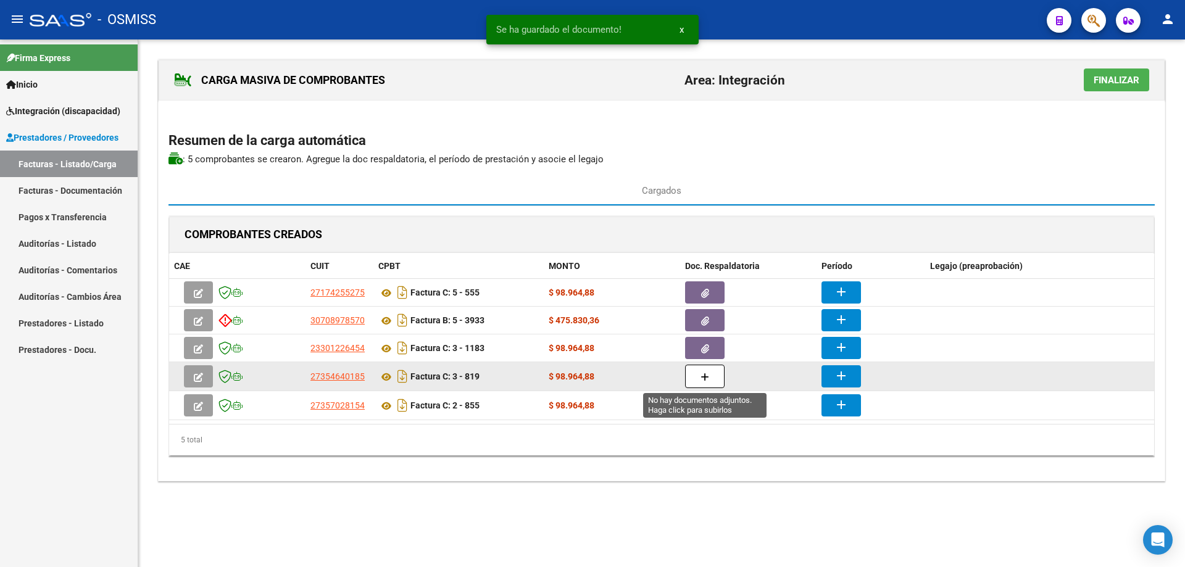
click at [706, 379] on icon "button" at bounding box center [704, 377] width 9 height 9
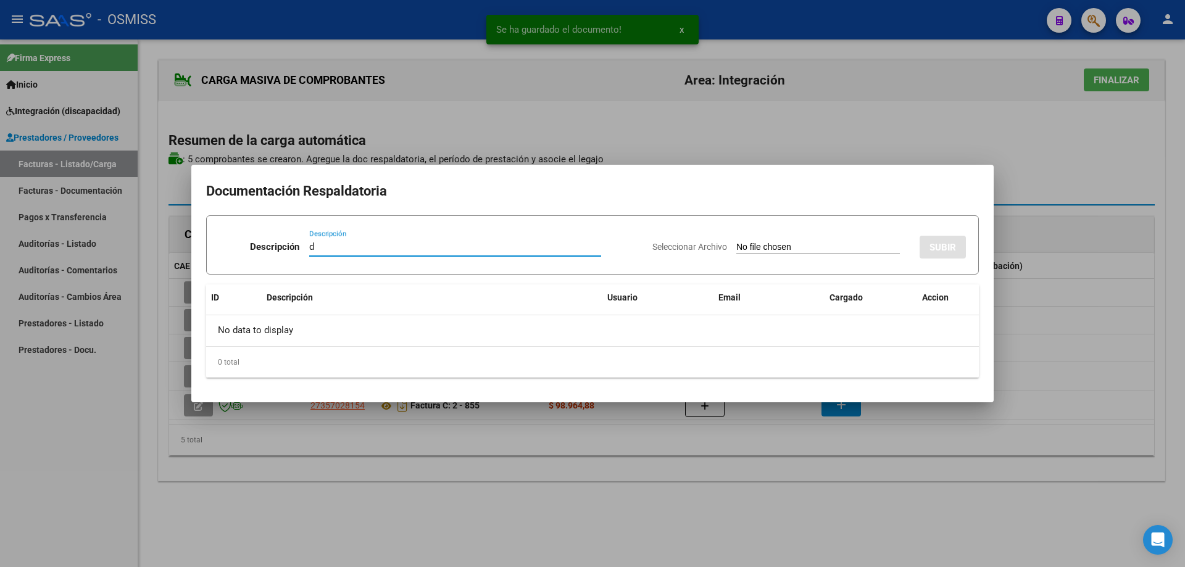
type input "d"
click at [774, 244] on input "Seleccionar Archivo" at bounding box center [817, 248] width 163 height 12
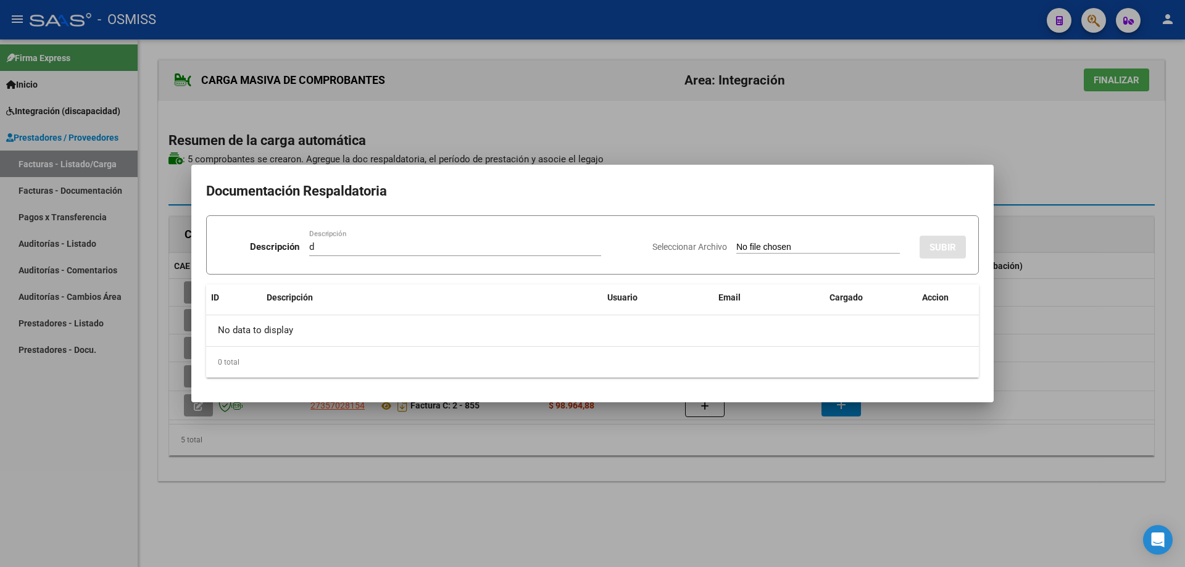
type input "C:\fakepath\asistencia [PERSON_NAME]. [DATE].pdf"
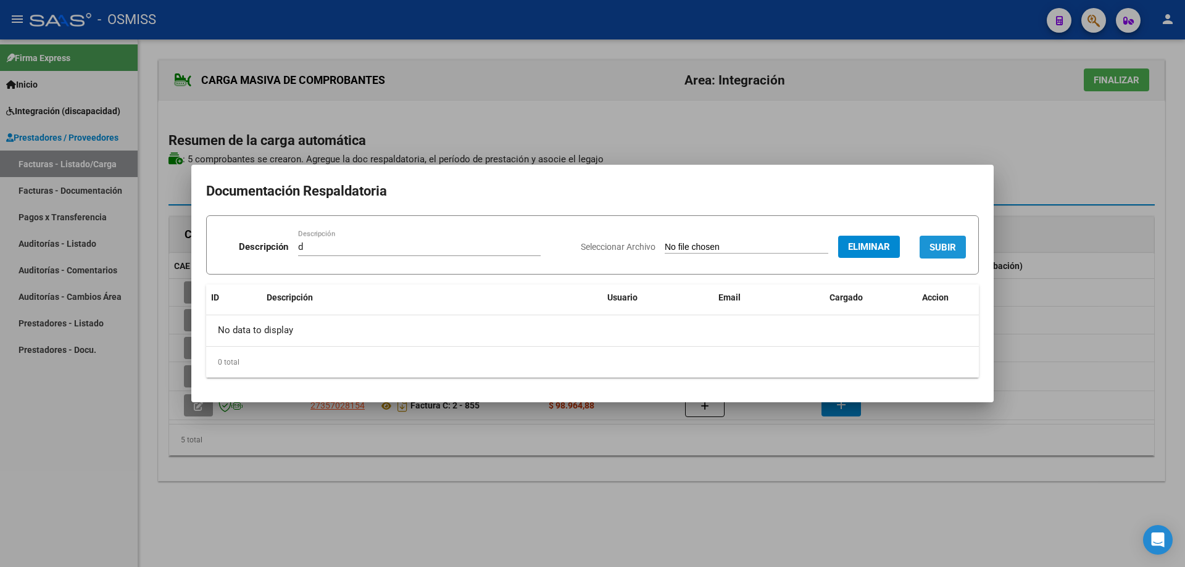
click at [938, 244] on span "SUBIR" at bounding box center [942, 247] width 27 height 11
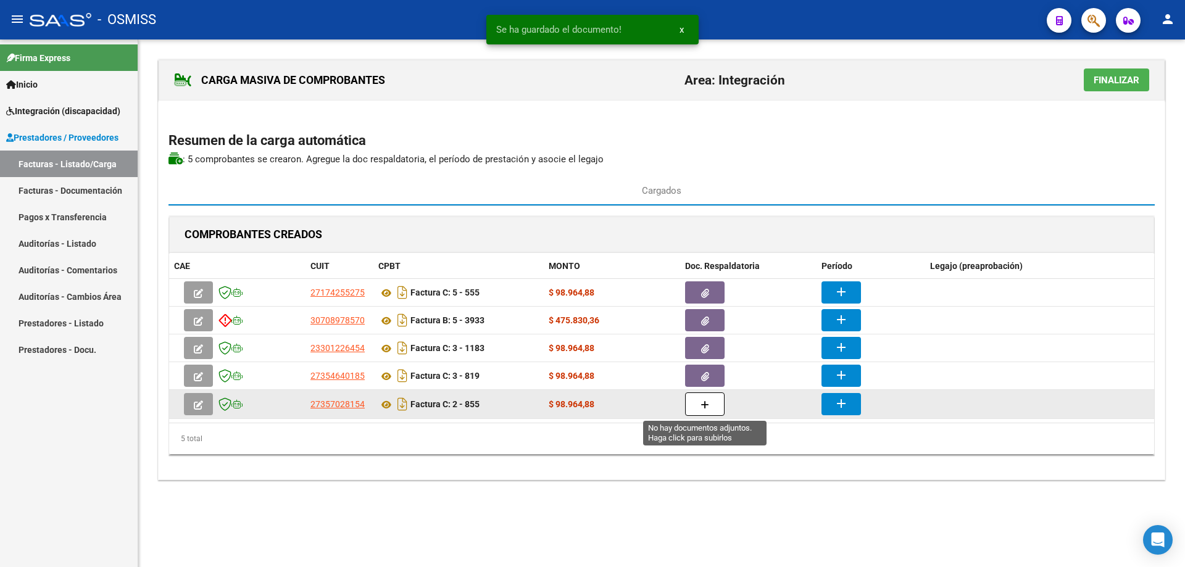
click at [705, 403] on icon "button" at bounding box center [704, 404] width 9 height 9
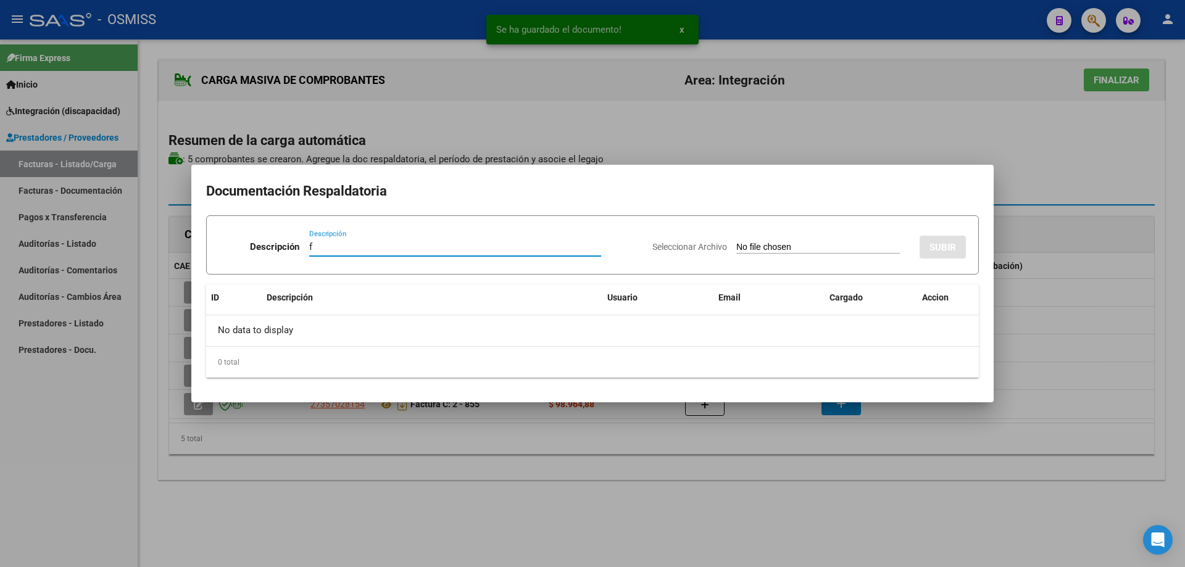
type input "f"
click at [742, 243] on input "Seleccionar Archivo" at bounding box center [817, 248] width 163 height 12
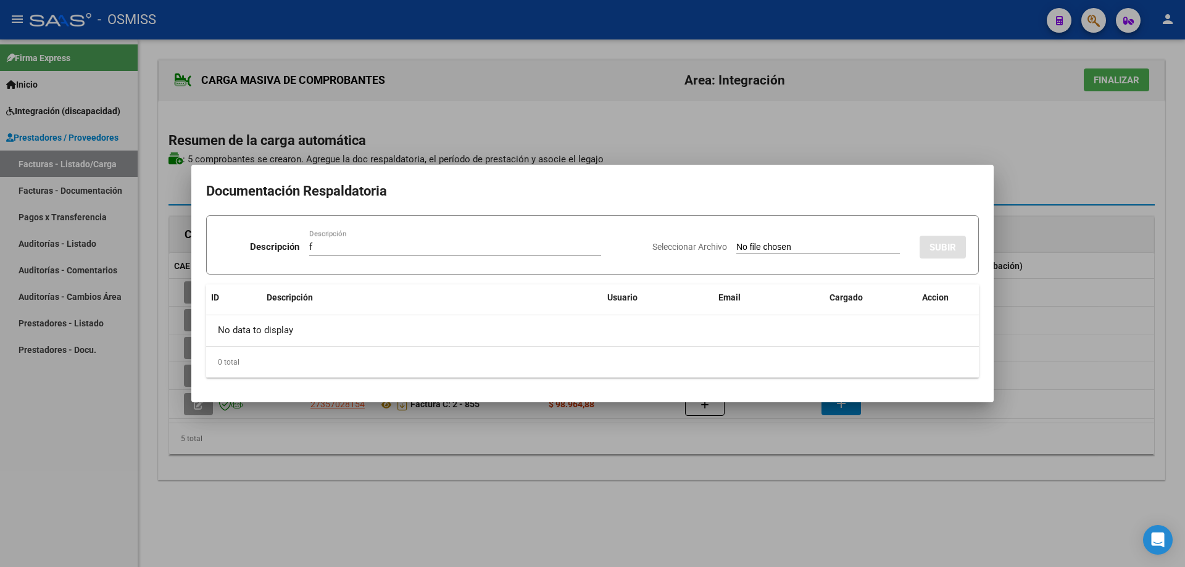
type input "C:\fakepath\[PERSON_NAME] - AGO.pdf"
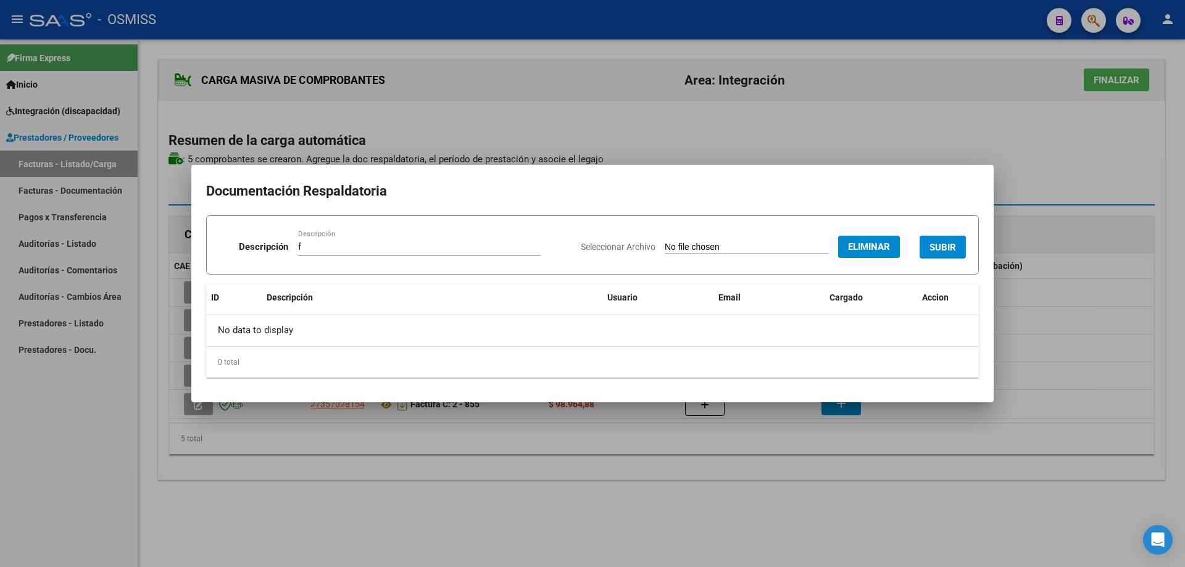
click at [934, 238] on button "SUBIR" at bounding box center [942, 247] width 46 height 23
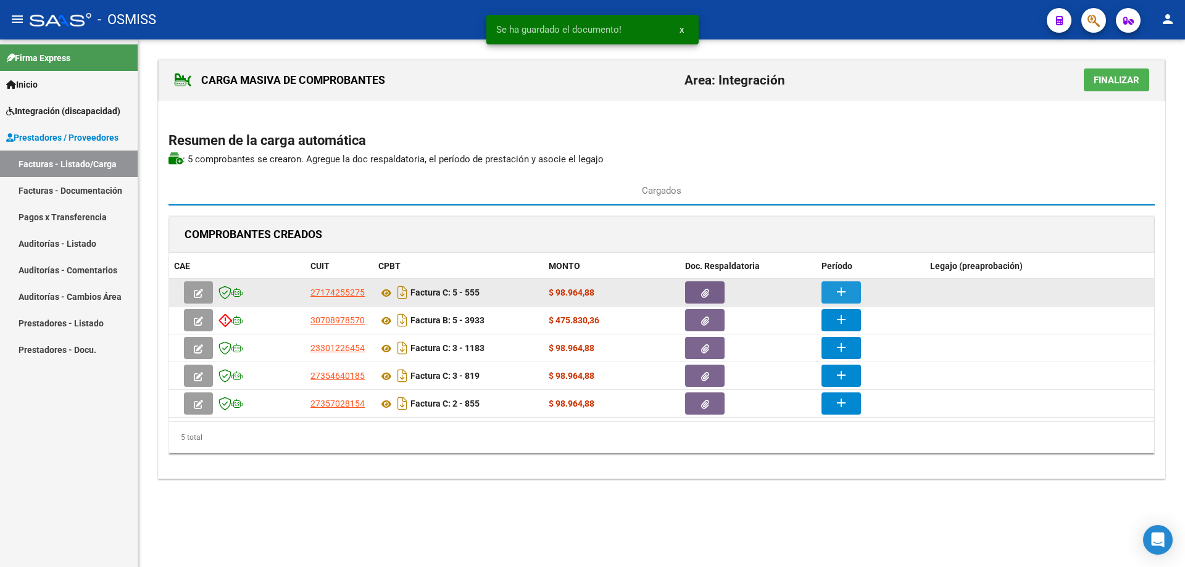
click at [838, 289] on mat-icon "add" at bounding box center [840, 291] width 15 height 15
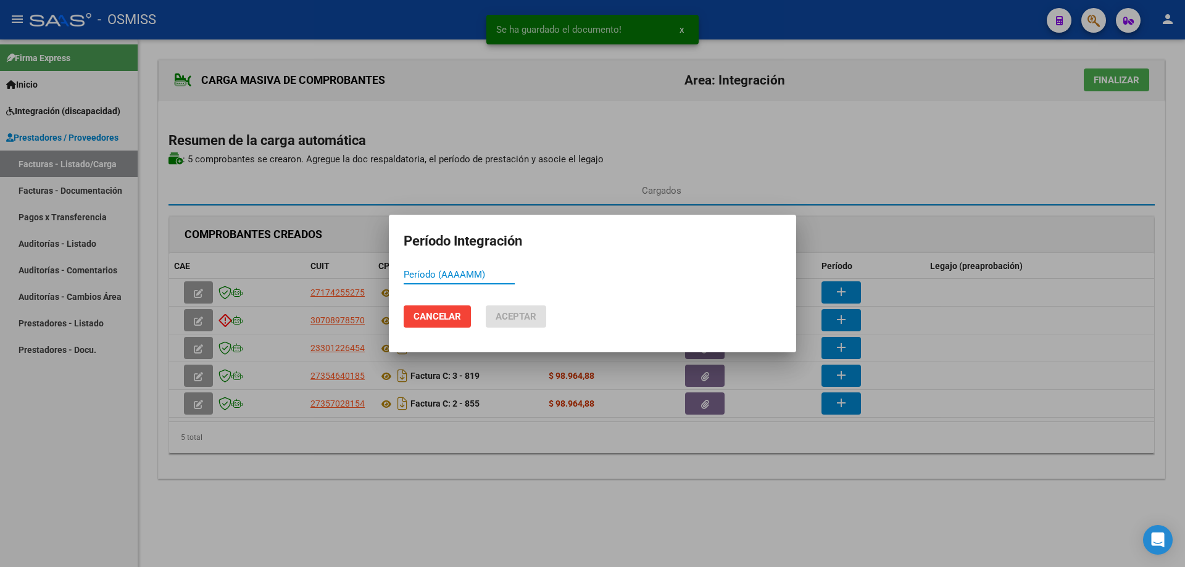
paste input "202508"
type input "202508"
click at [507, 328] on mat-dialog-actions "Cancelar Aceptar" at bounding box center [592, 317] width 378 height 42
click at [515, 316] on span "Aceptar" at bounding box center [515, 316] width 41 height 11
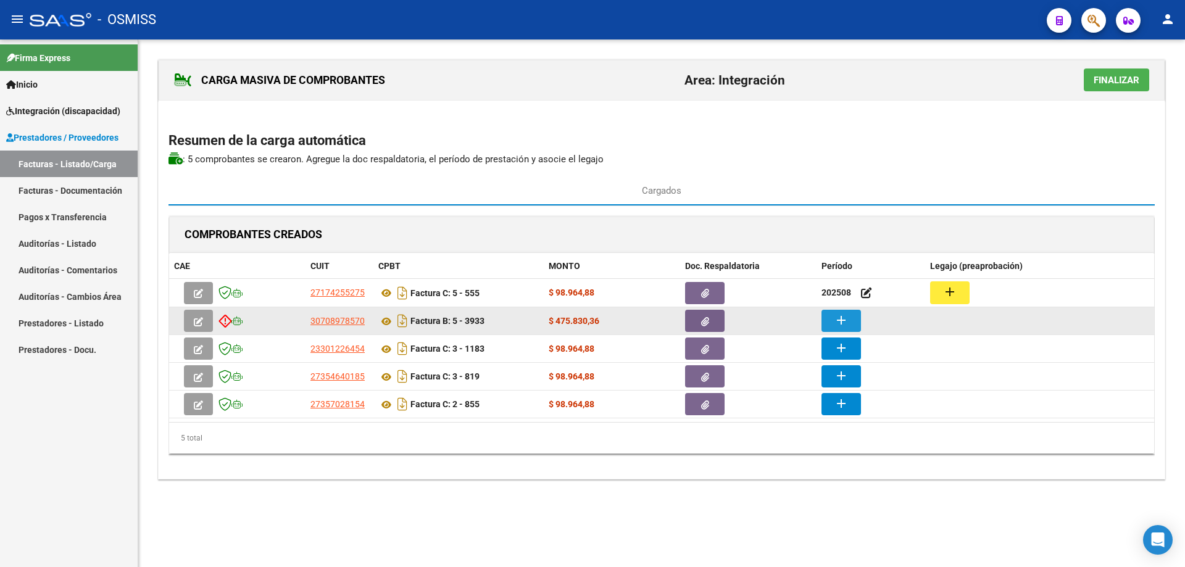
click at [842, 319] on mat-icon "add" at bounding box center [840, 320] width 15 height 15
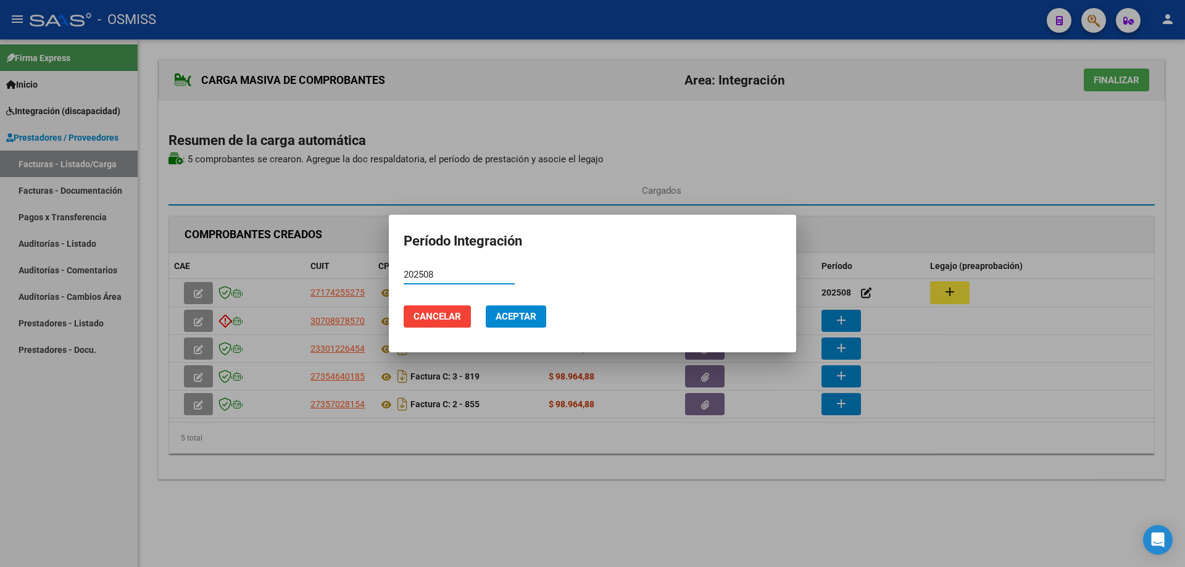
type input "202508"
click at [536, 316] on span "Aceptar" at bounding box center [515, 316] width 41 height 11
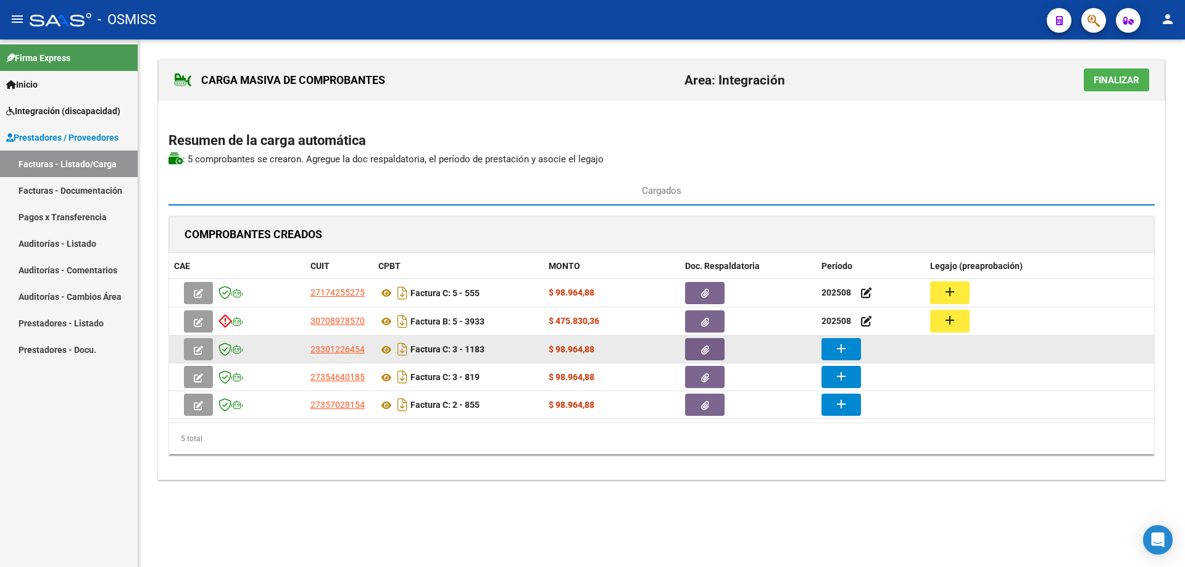
click at [850, 353] on button "add" at bounding box center [840, 349] width 39 height 22
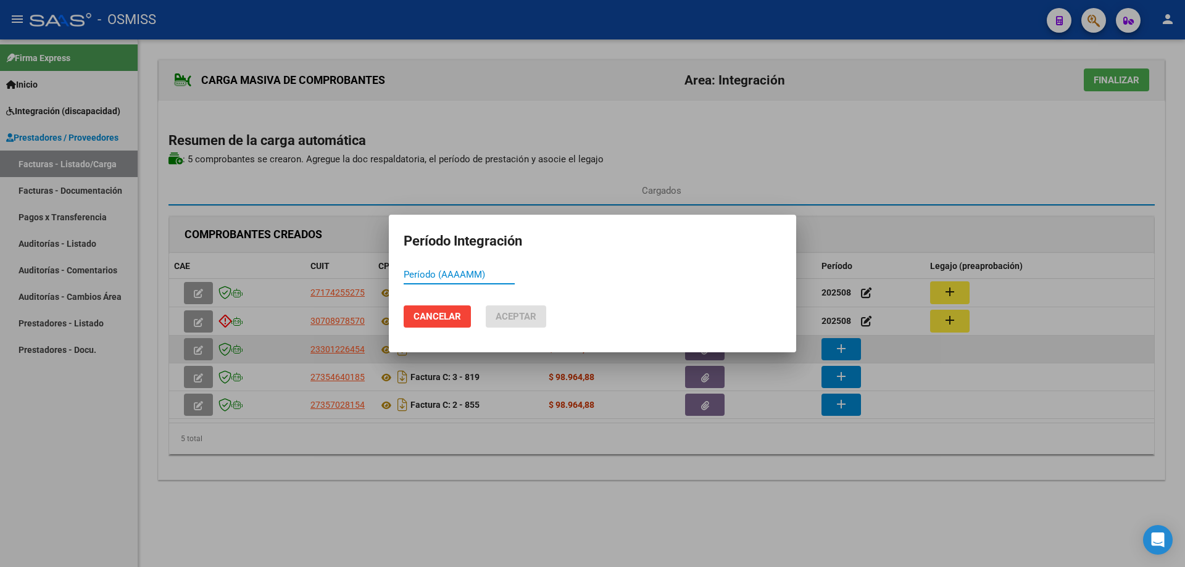
paste input "202508"
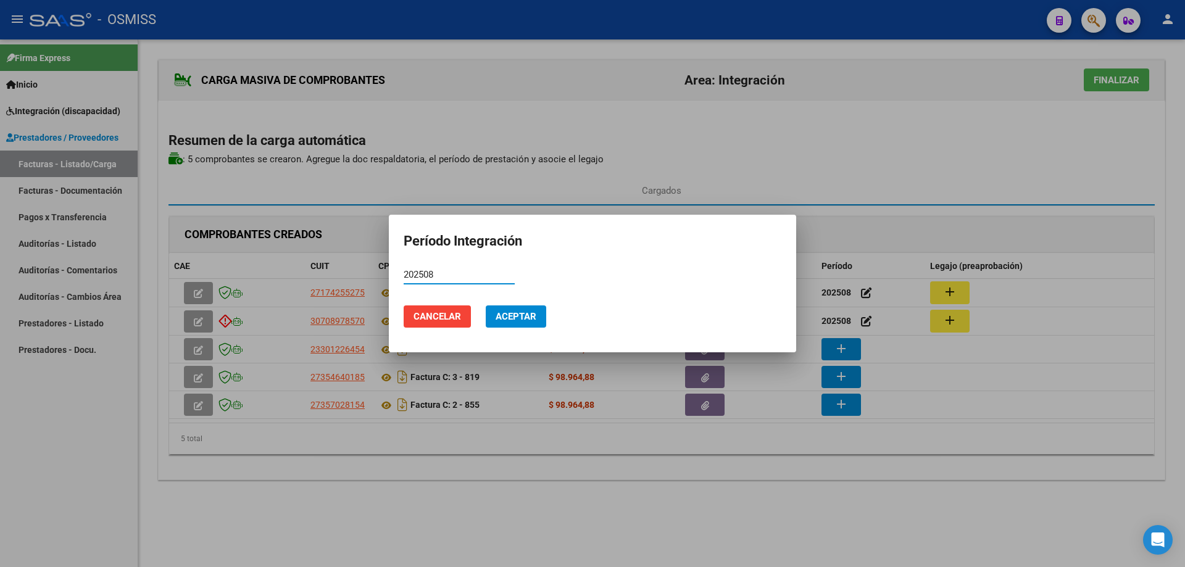
type input "202508"
click at [525, 315] on span "Aceptar" at bounding box center [515, 316] width 41 height 11
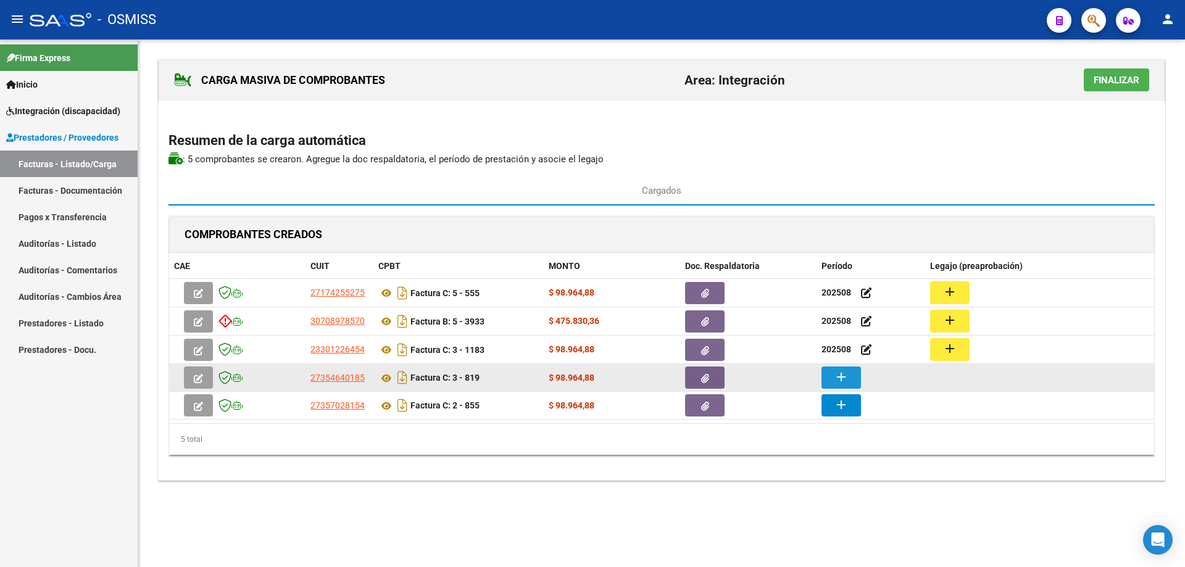
click at [837, 373] on mat-icon "add" at bounding box center [840, 377] width 15 height 15
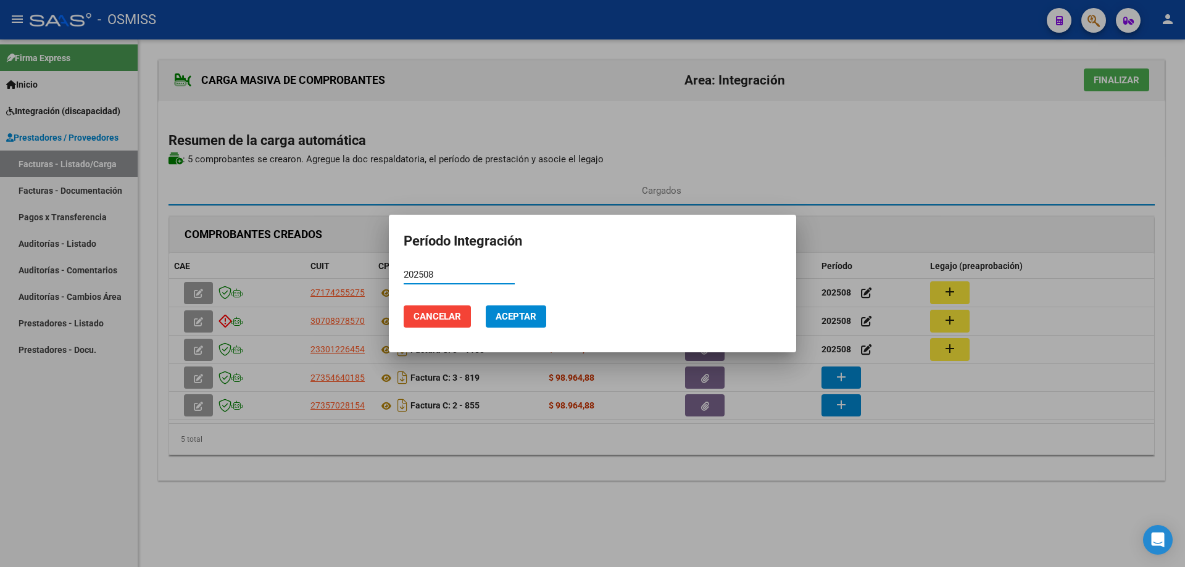
type input "202508"
click at [509, 311] on span "Aceptar" at bounding box center [515, 316] width 41 height 11
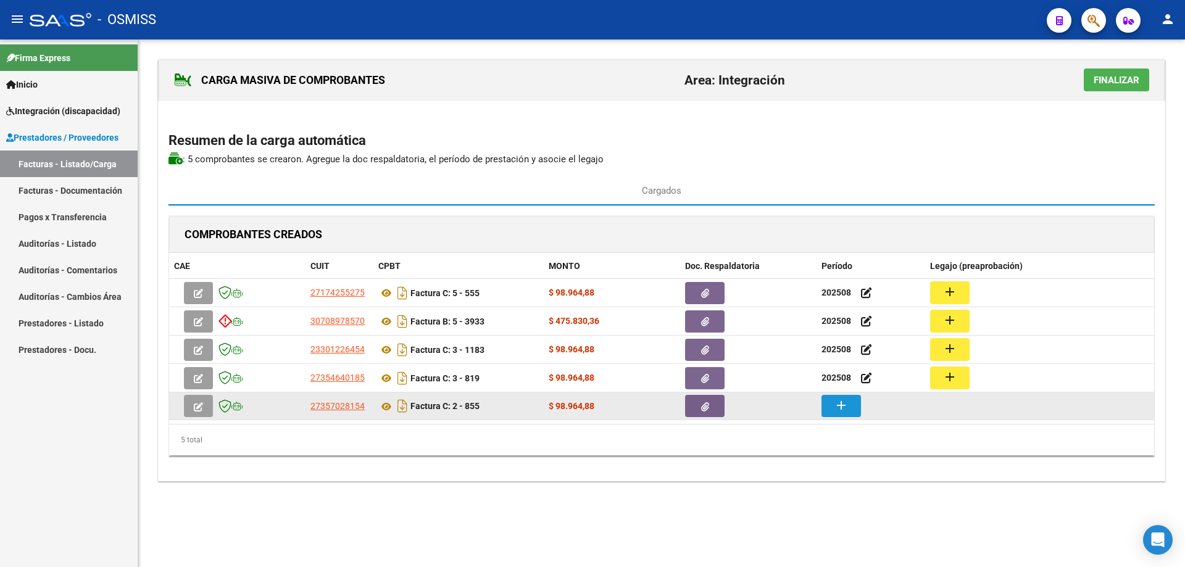
click at [837, 407] on mat-icon "add" at bounding box center [840, 405] width 15 height 15
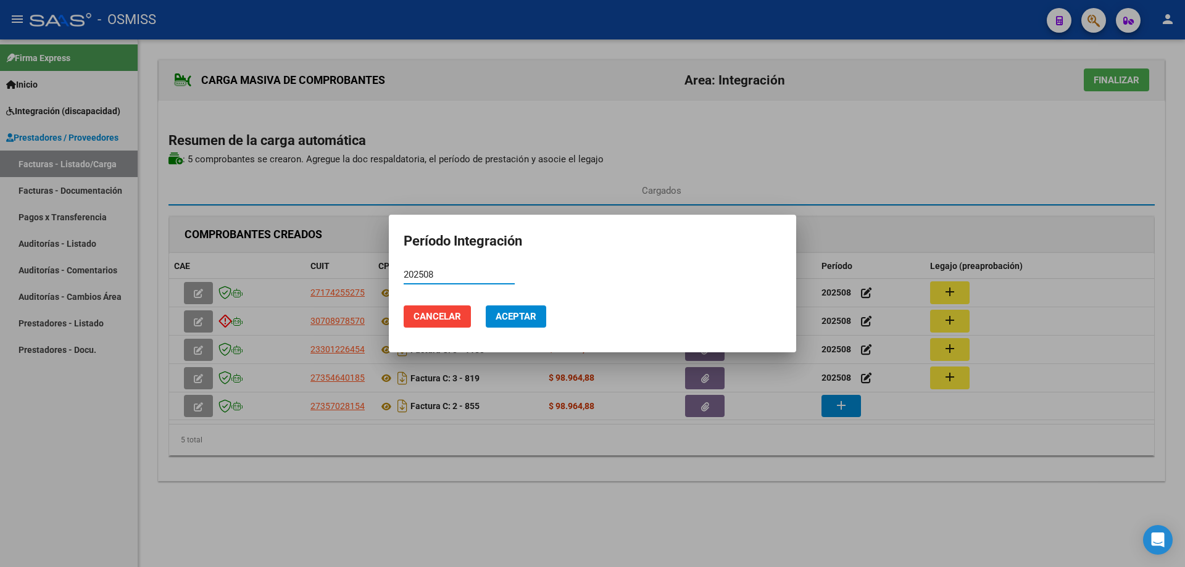
type input "202508"
drag, startPoint x: 519, startPoint y: 308, endPoint x: 580, endPoint y: 320, distance: 61.5
click at [520, 308] on button "Aceptar" at bounding box center [516, 316] width 60 height 22
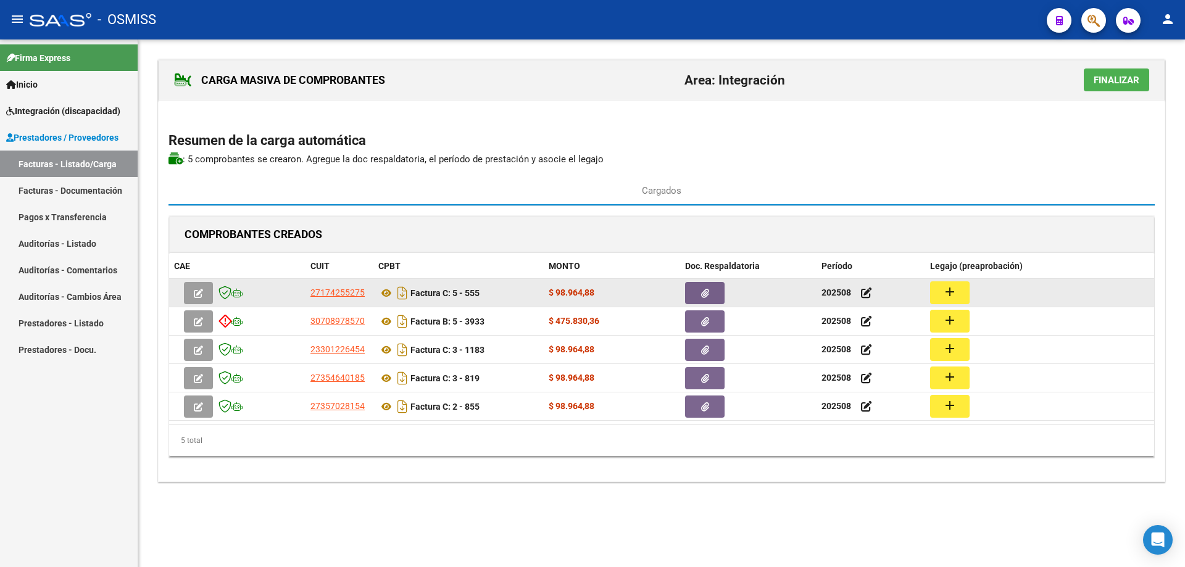
click at [952, 284] on mat-icon "add" at bounding box center [949, 291] width 15 height 15
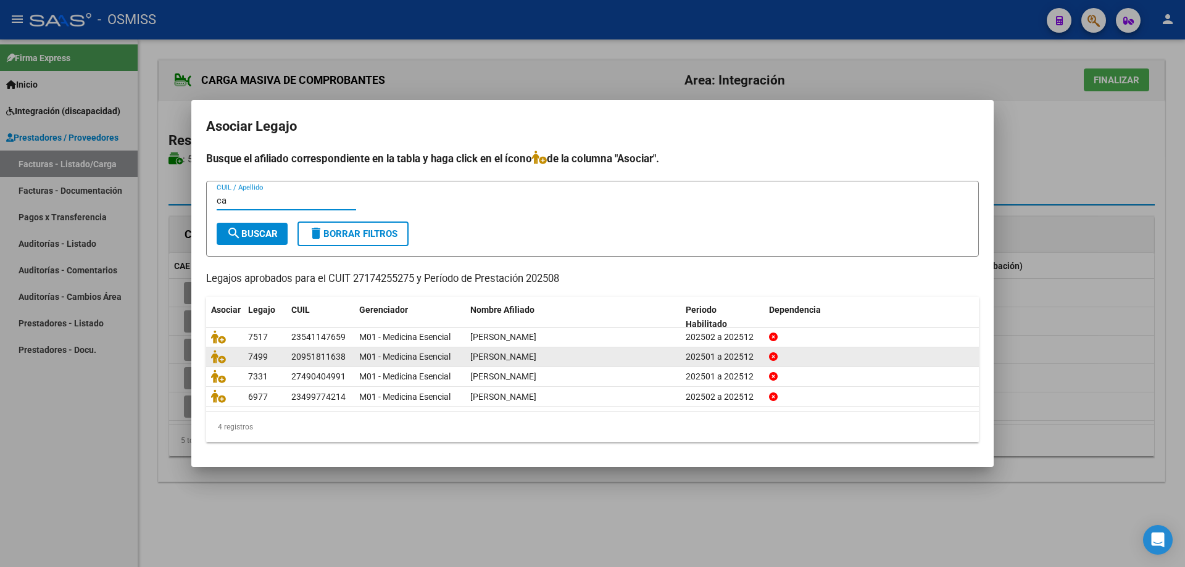
type input "c"
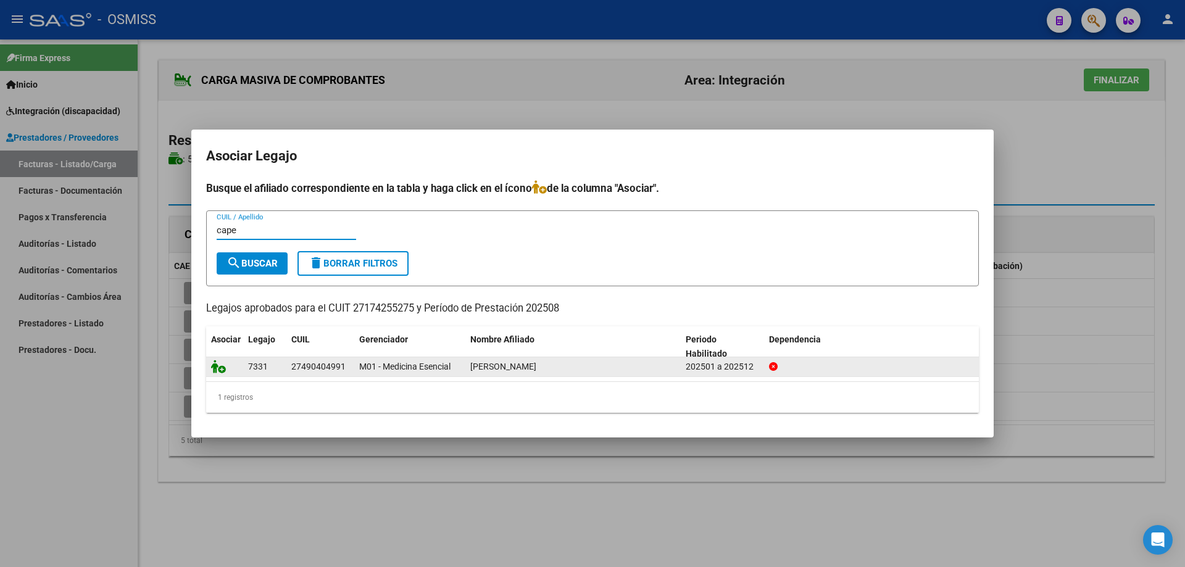
type input "cape"
click at [215, 365] on icon at bounding box center [218, 367] width 15 height 14
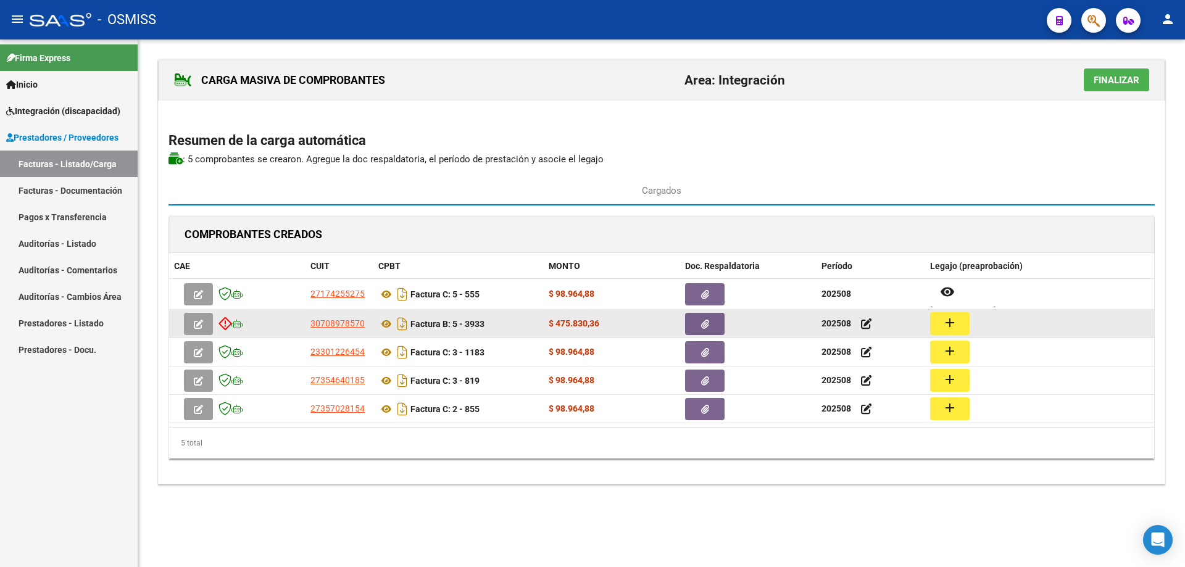
click at [946, 326] on mat-icon "add" at bounding box center [949, 322] width 15 height 15
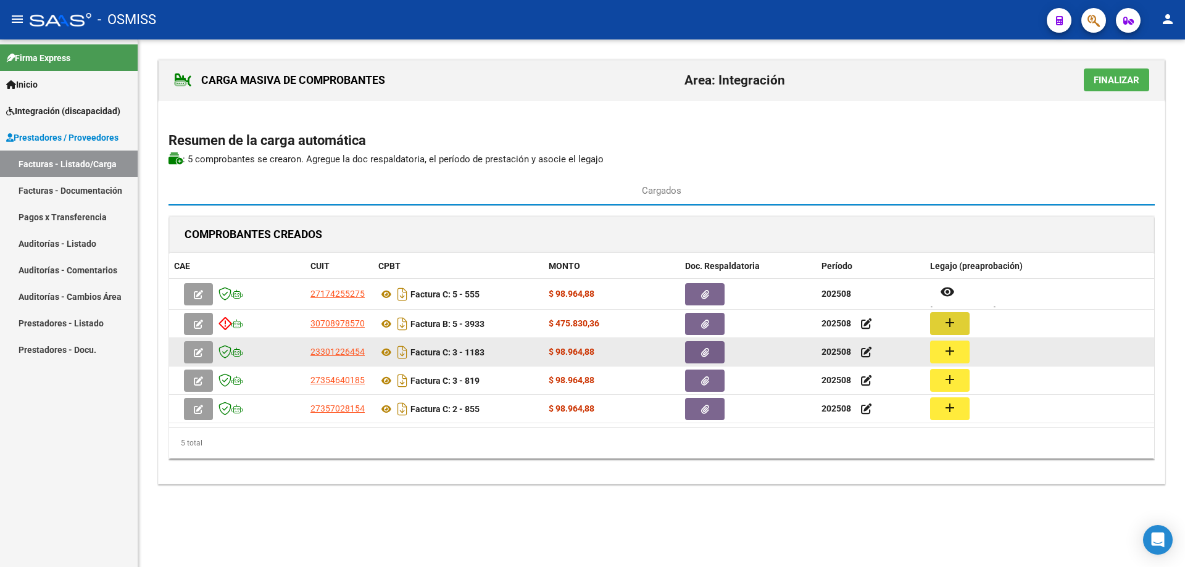
click at [940, 349] on button "add" at bounding box center [949, 352] width 39 height 23
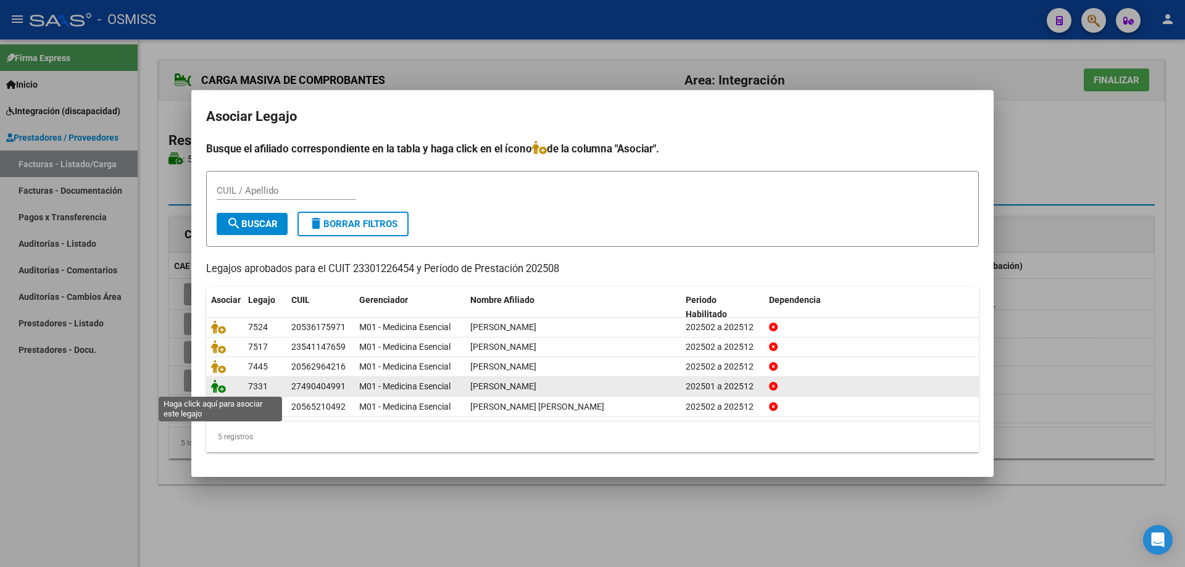
click at [220, 389] on icon at bounding box center [218, 386] width 15 height 14
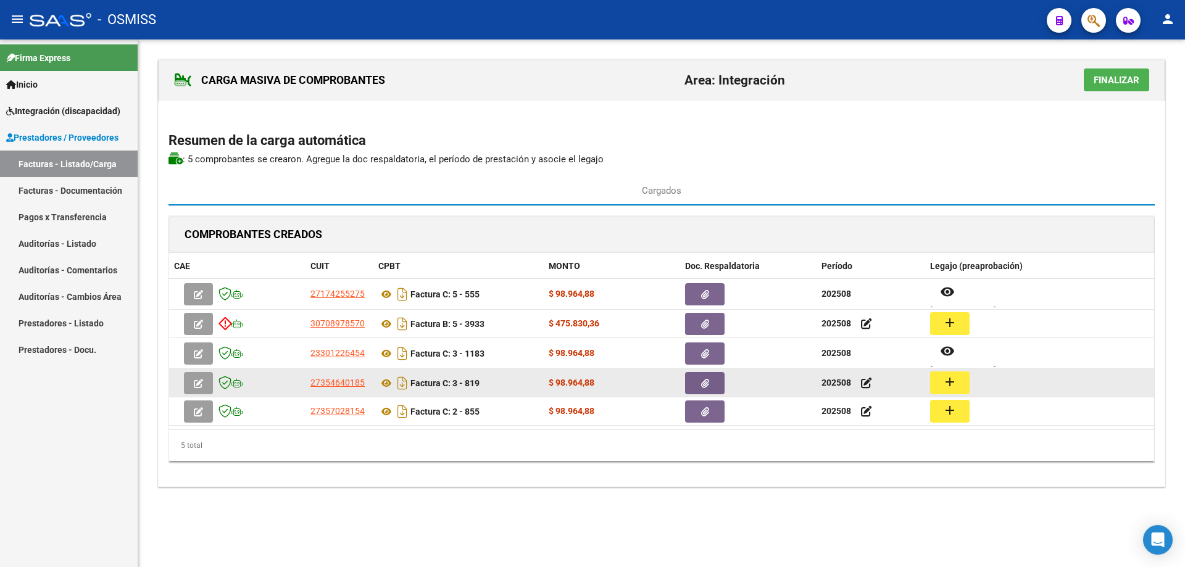
click at [948, 381] on mat-icon "add" at bounding box center [949, 381] width 15 height 15
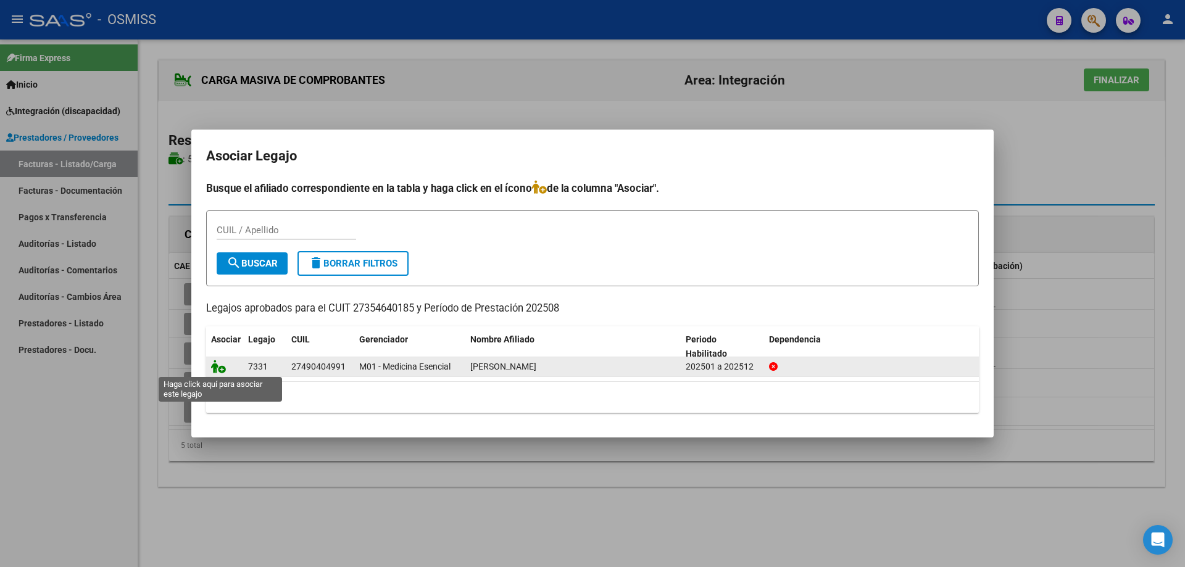
click at [217, 370] on icon at bounding box center [218, 367] width 15 height 14
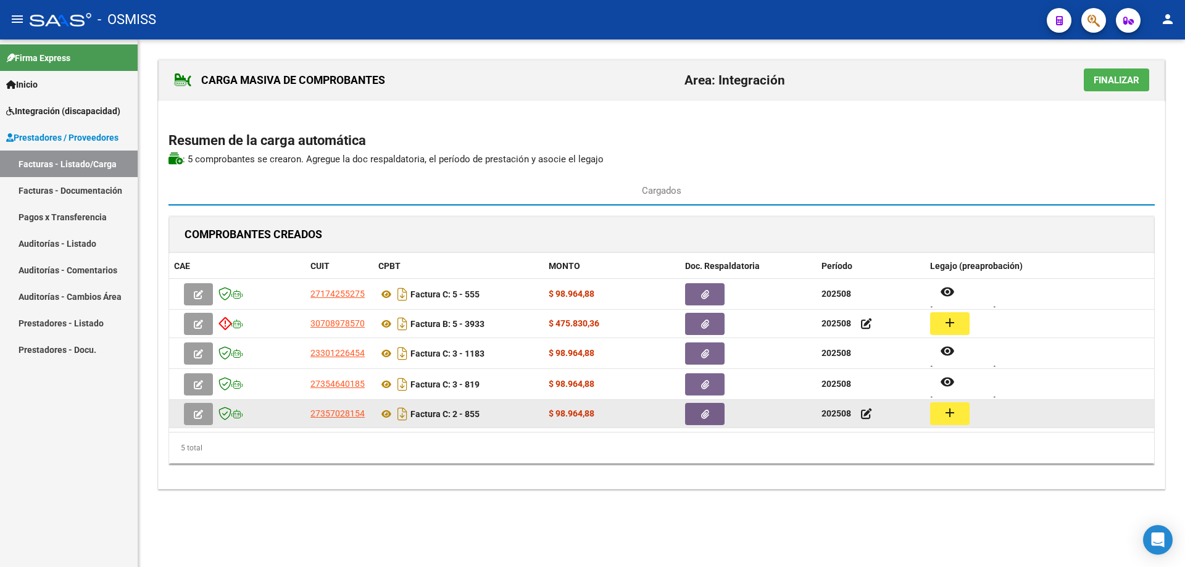
click at [955, 412] on mat-icon "add" at bounding box center [949, 412] width 15 height 15
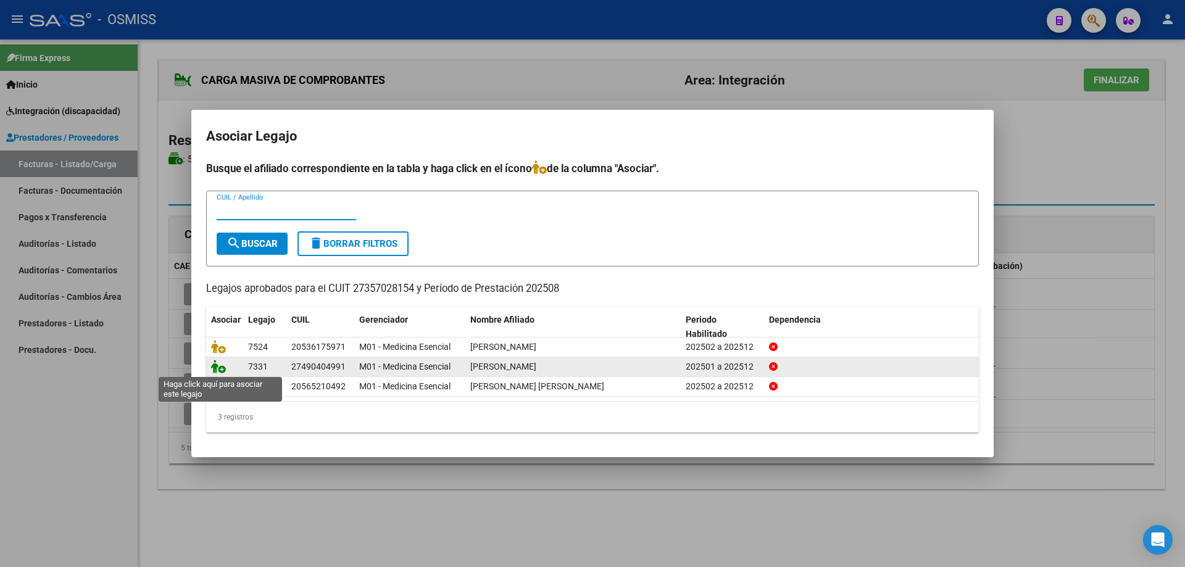
click at [217, 366] on icon at bounding box center [218, 367] width 15 height 14
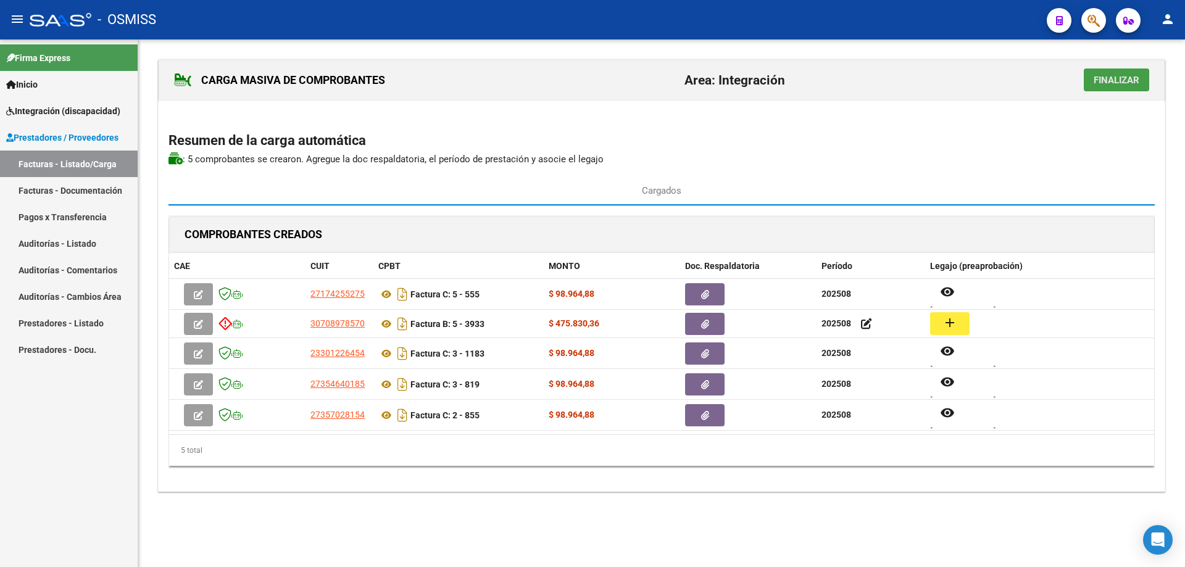
click at [1099, 80] on span "Finalizar" at bounding box center [1116, 80] width 46 height 11
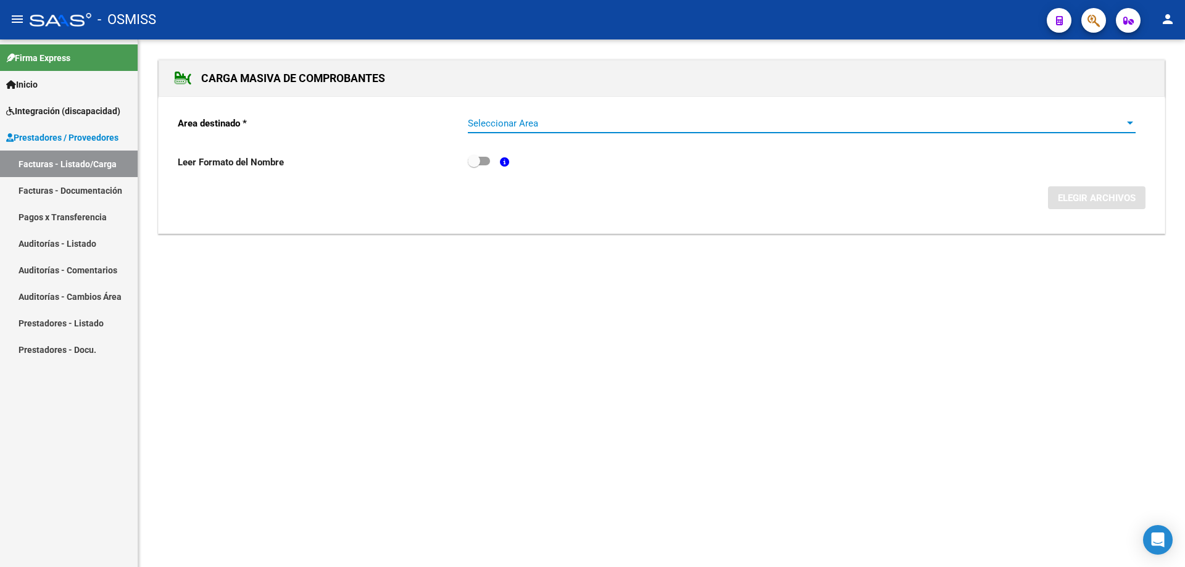
click at [517, 119] on span "Seleccionar Area" at bounding box center [796, 123] width 656 height 11
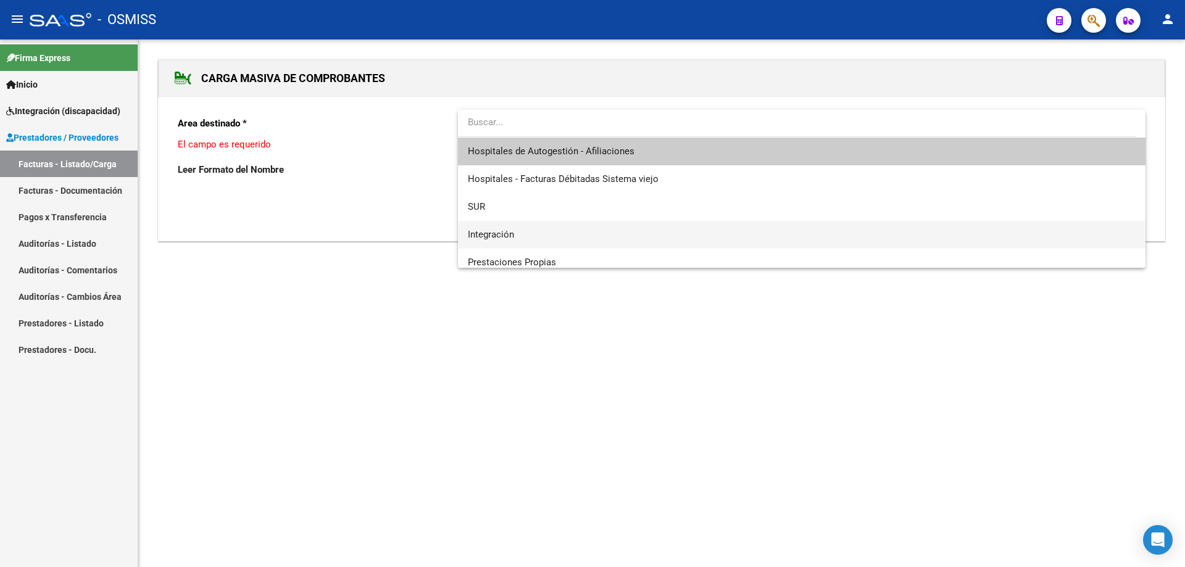
click at [502, 226] on span "Integración" at bounding box center [802, 235] width 668 height 28
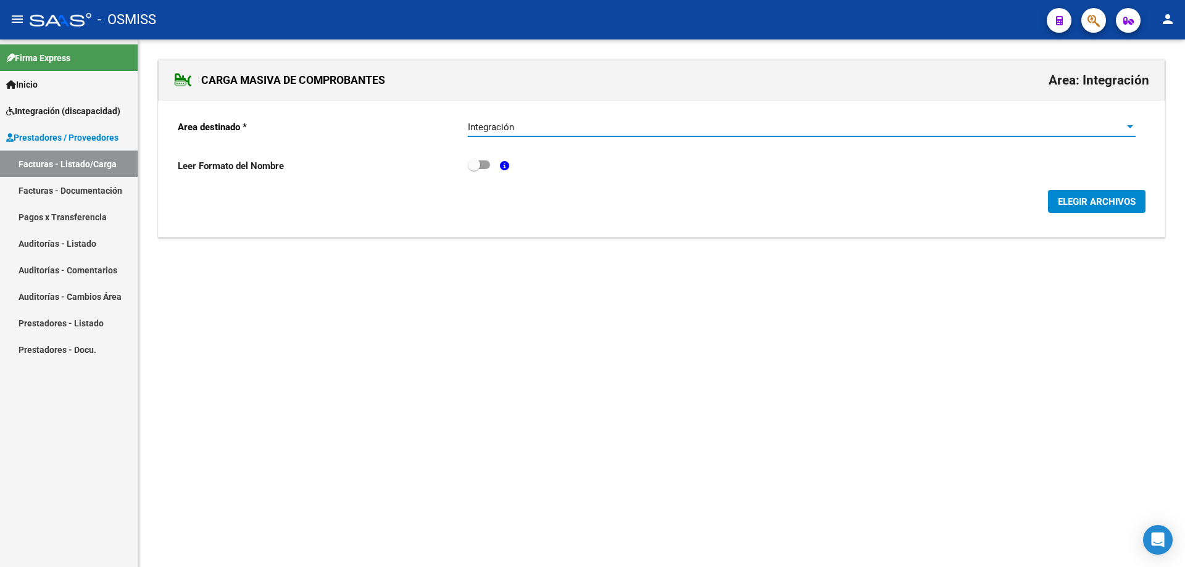
click at [1125, 200] on span "ELEGIR ARCHIVOS" at bounding box center [1096, 201] width 78 height 11
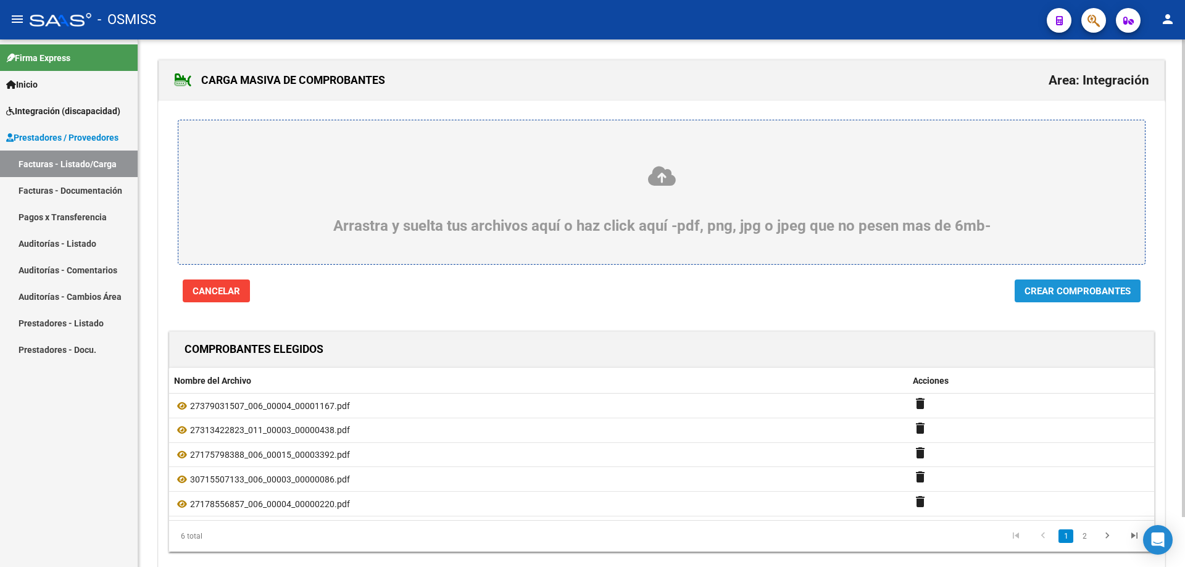
click at [1089, 297] on button "Crear Comprobantes" at bounding box center [1077, 290] width 126 height 23
